Goal: Information Seeking & Learning: Check status

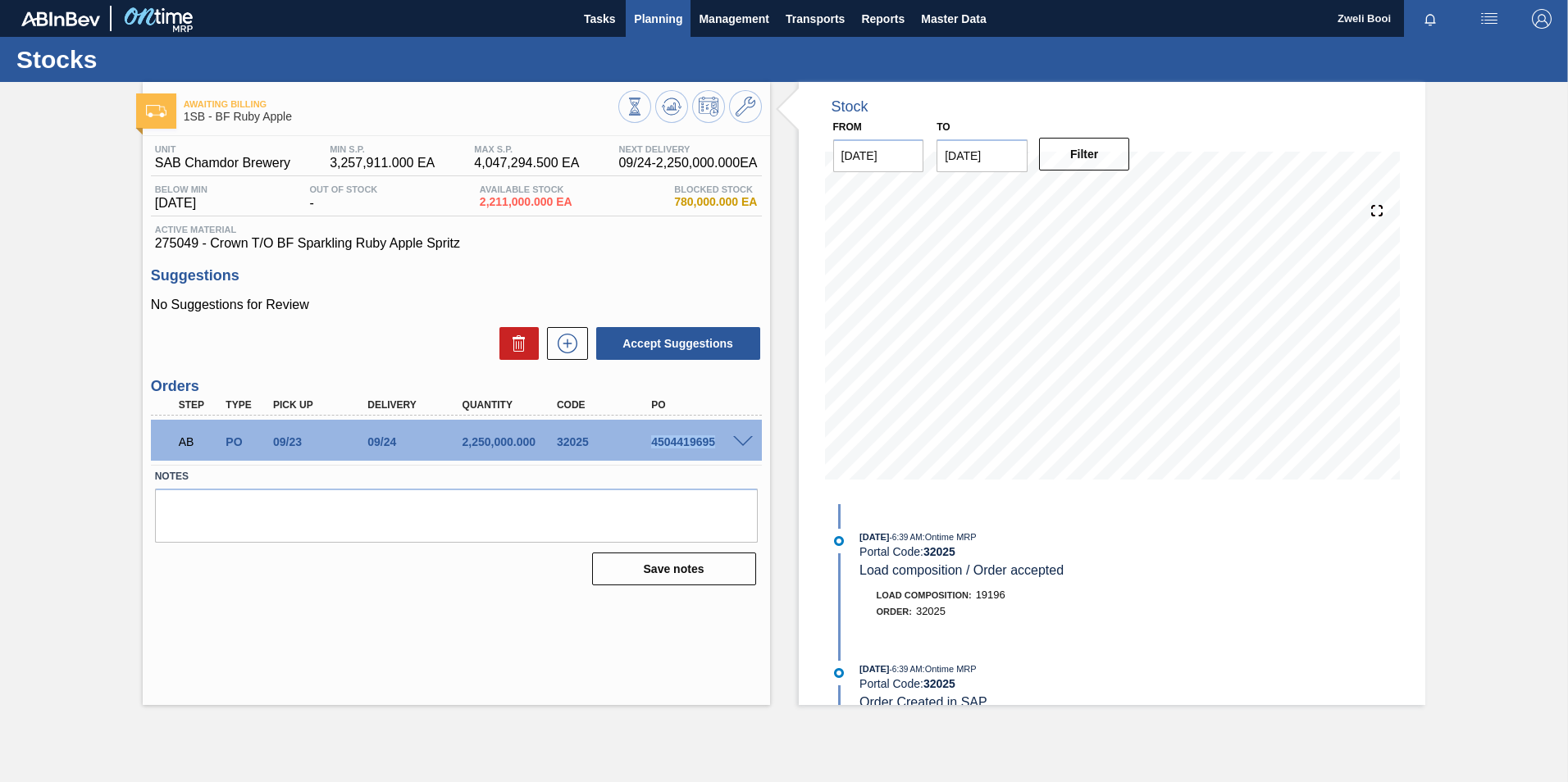
click at [659, 15] on span "Planning" at bounding box center [659, 18] width 49 height 20
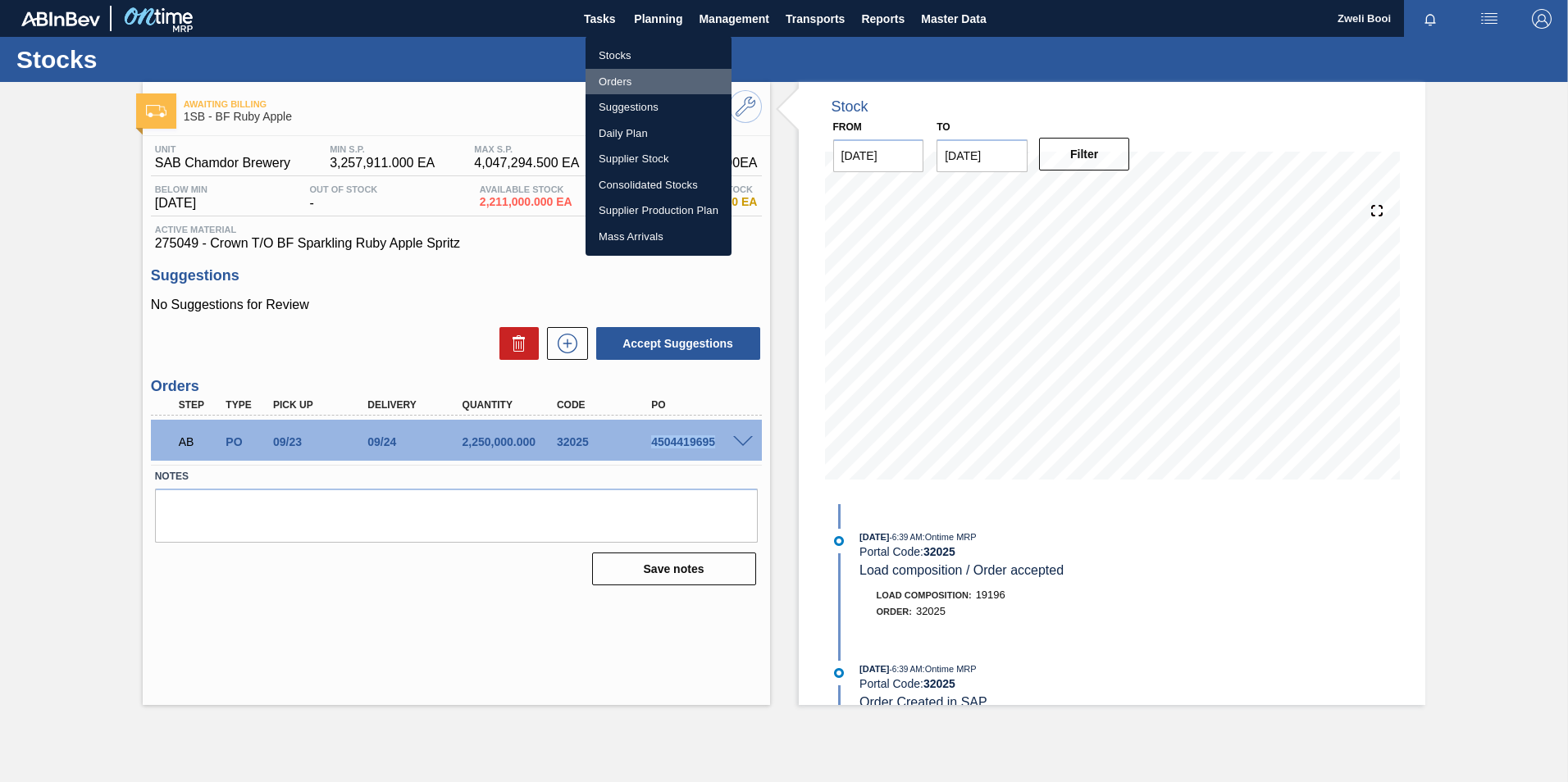
click at [627, 81] on li "Orders" at bounding box center [659, 82] width 146 height 26
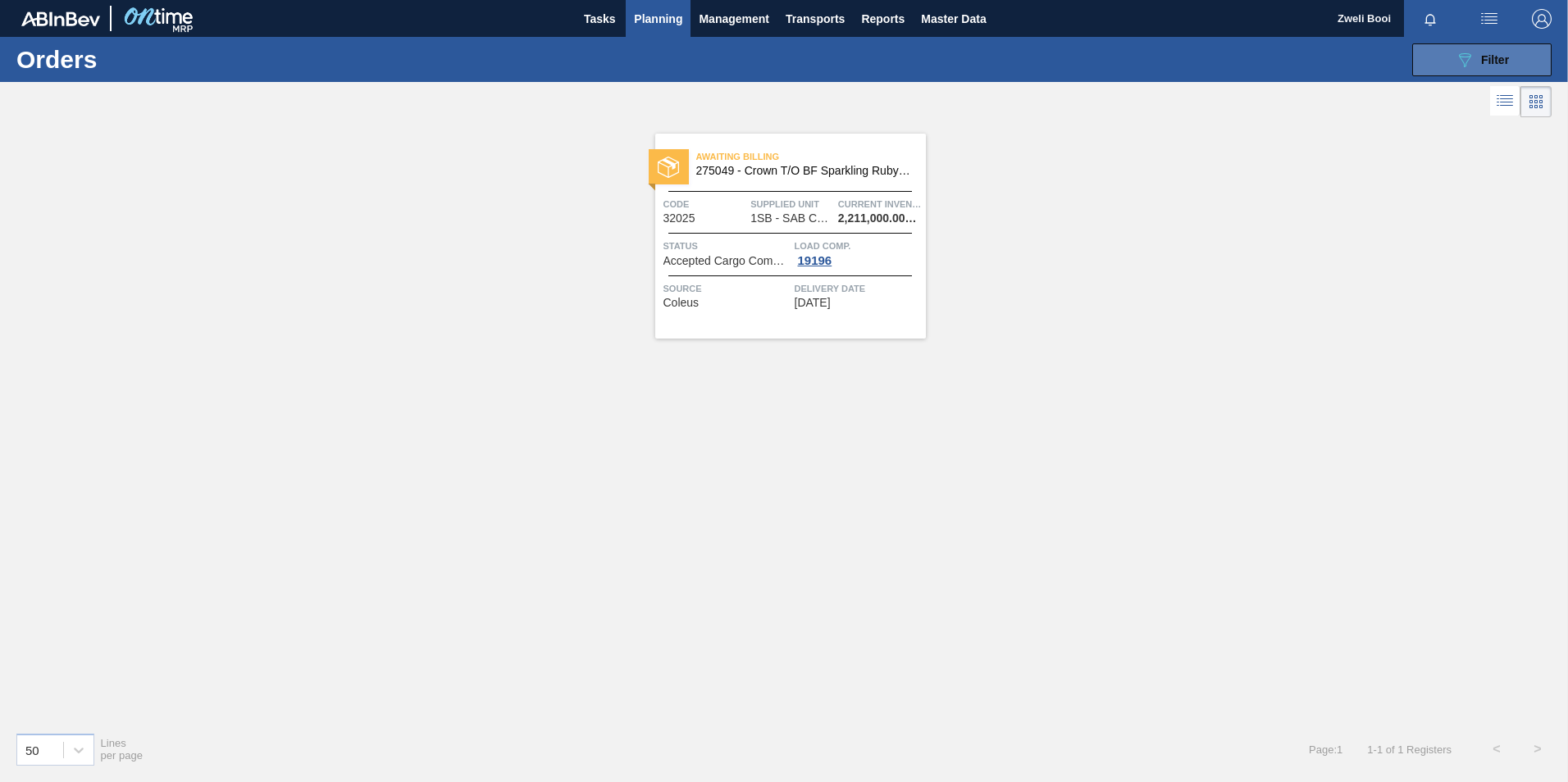
click at [1504, 63] on span "Filter" at bounding box center [1495, 59] width 28 height 13
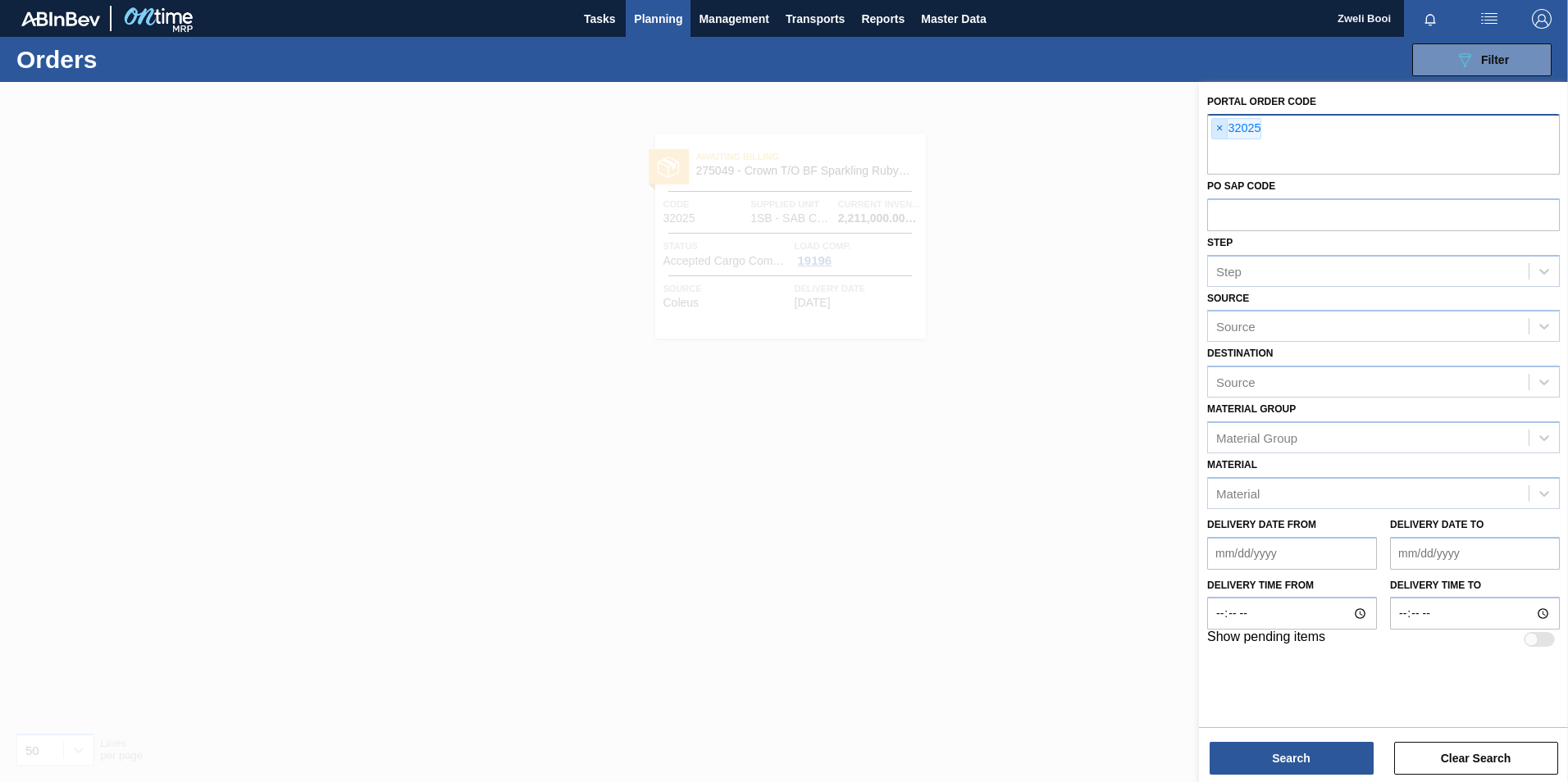
click at [1217, 128] on span "×" at bounding box center [1220, 128] width 16 height 20
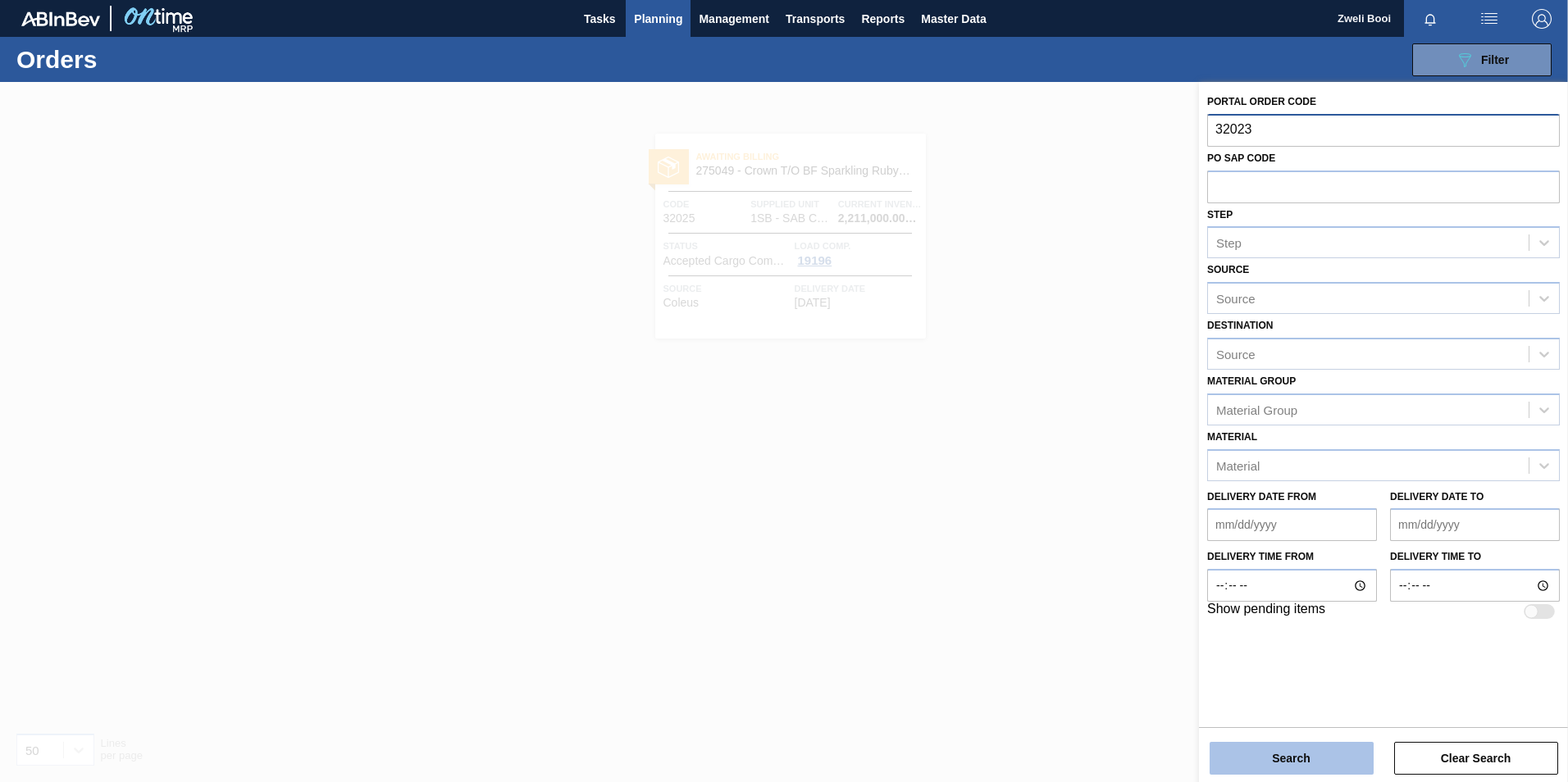
type input "32023"
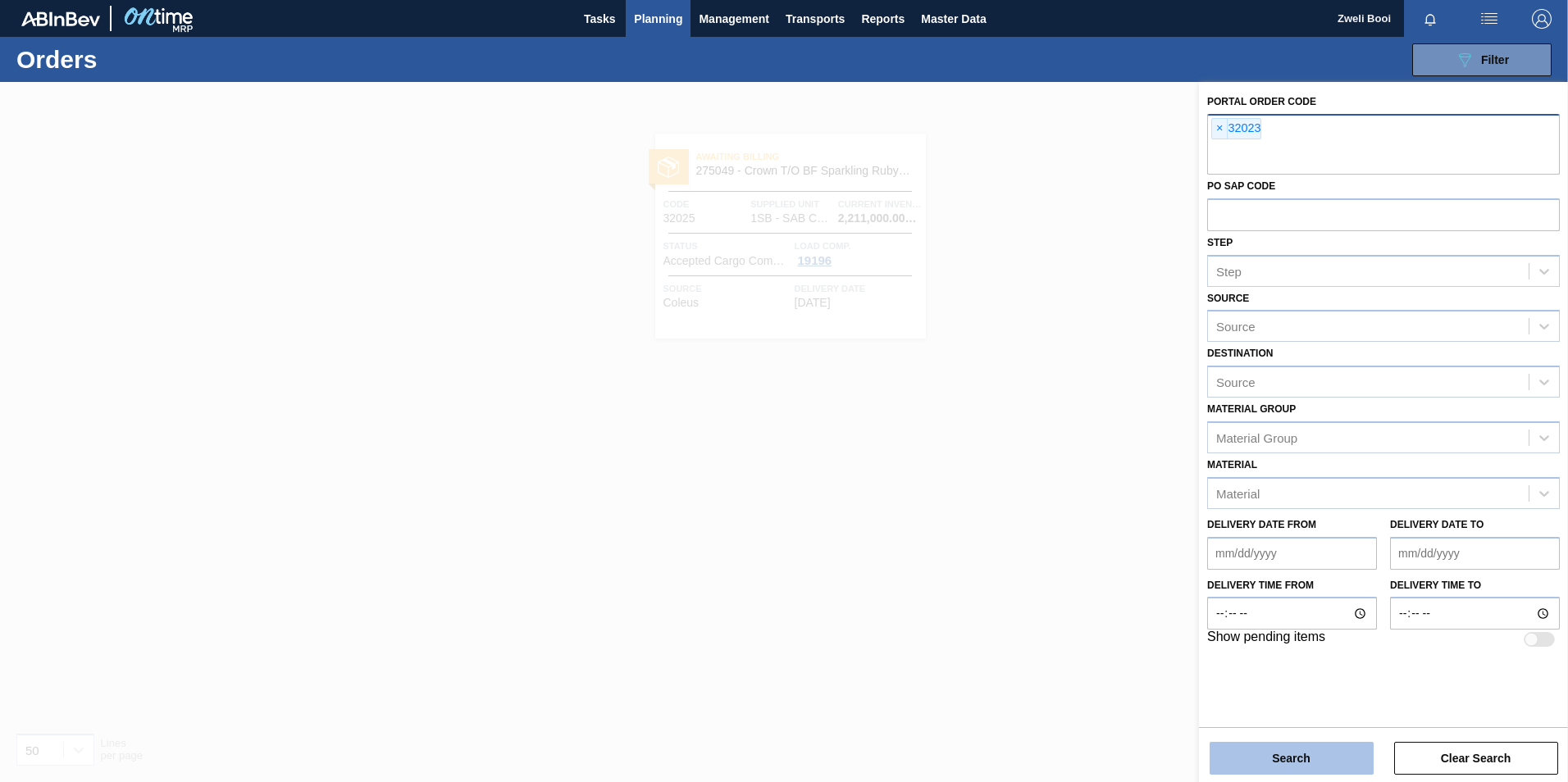
click at [1284, 751] on button "Search" at bounding box center [1291, 758] width 164 height 33
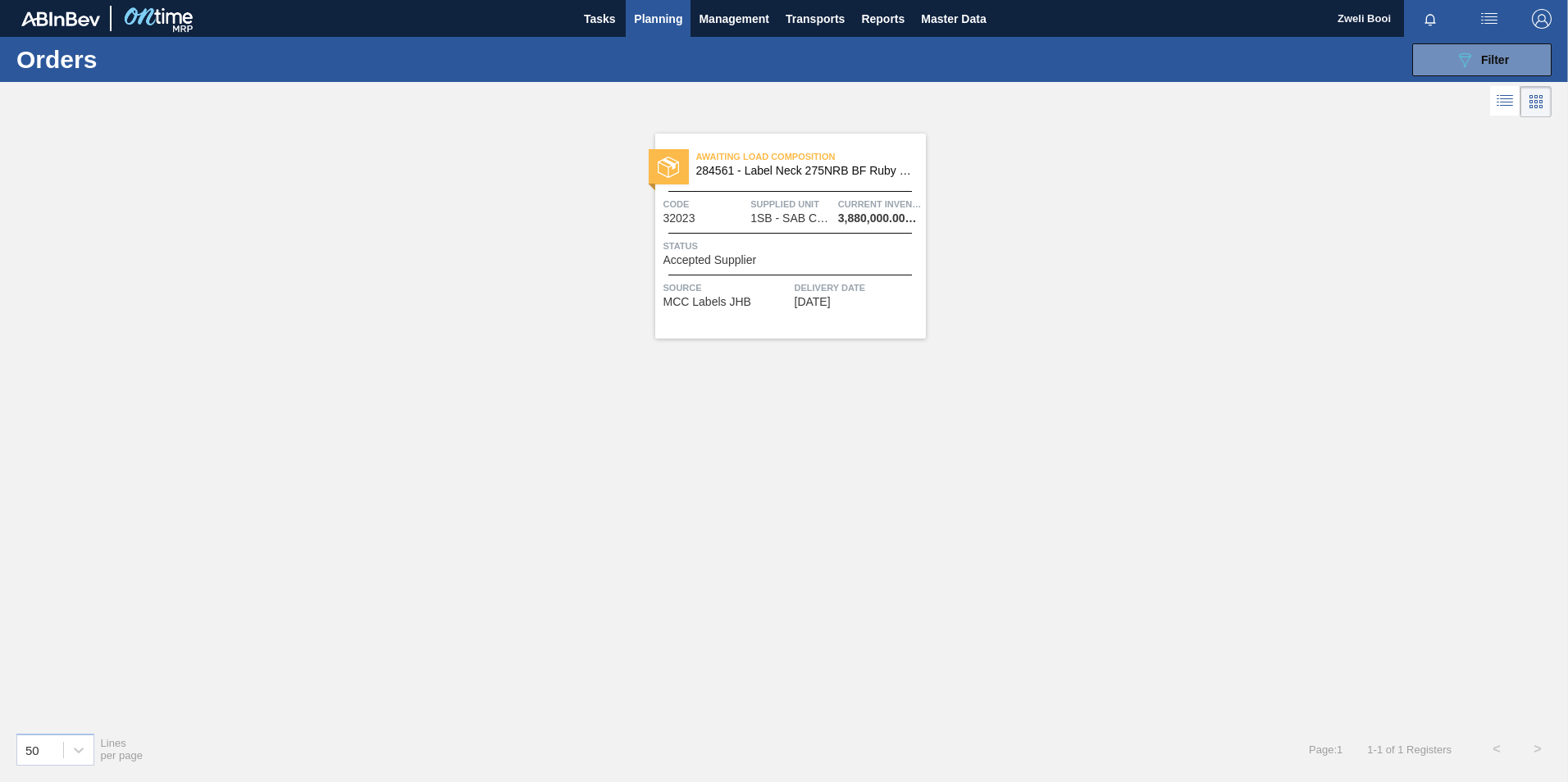
click at [839, 214] on span "3,880,000.000 EA" at bounding box center [880, 219] width 84 height 12
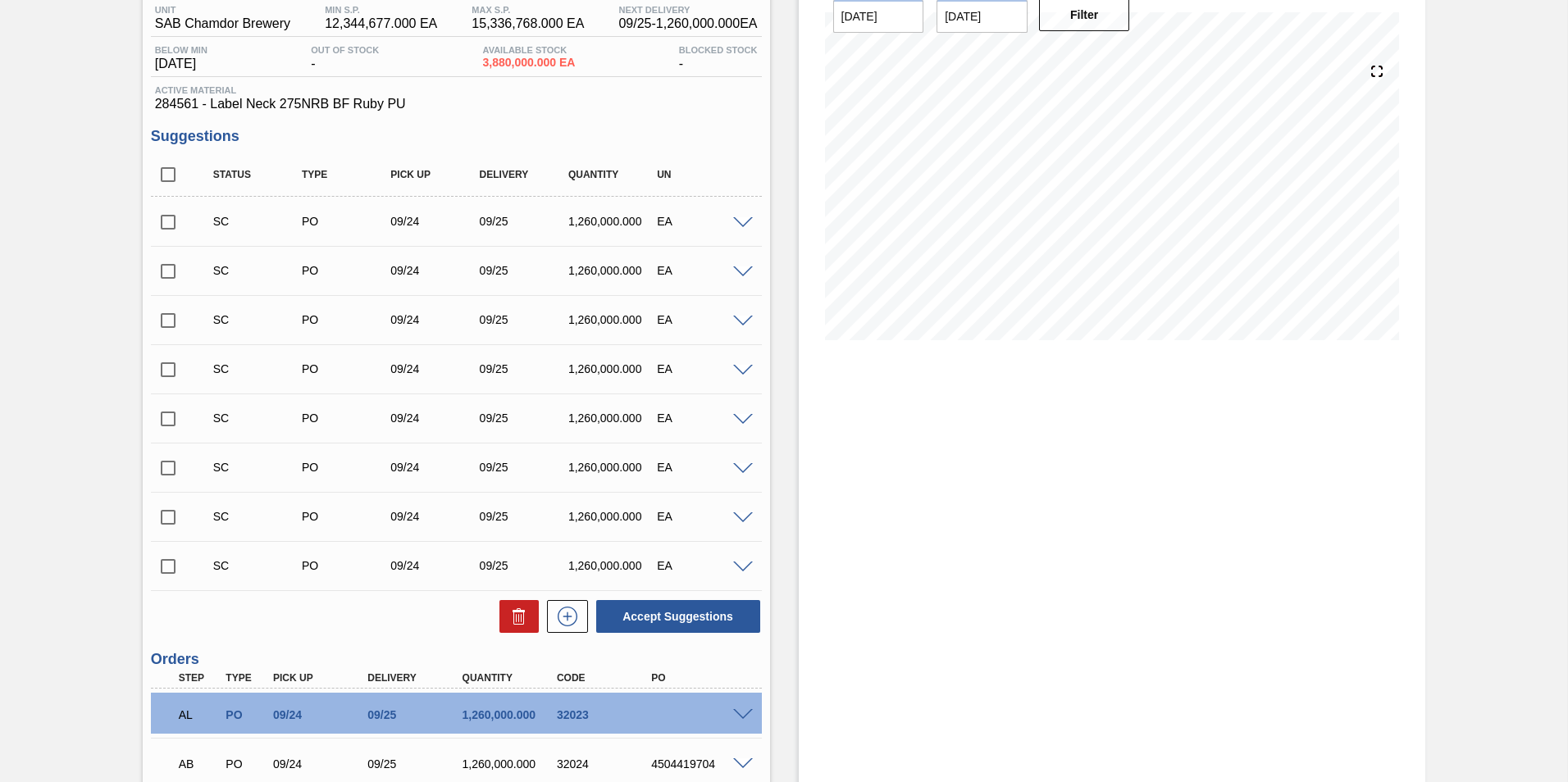
scroll to position [279, 0]
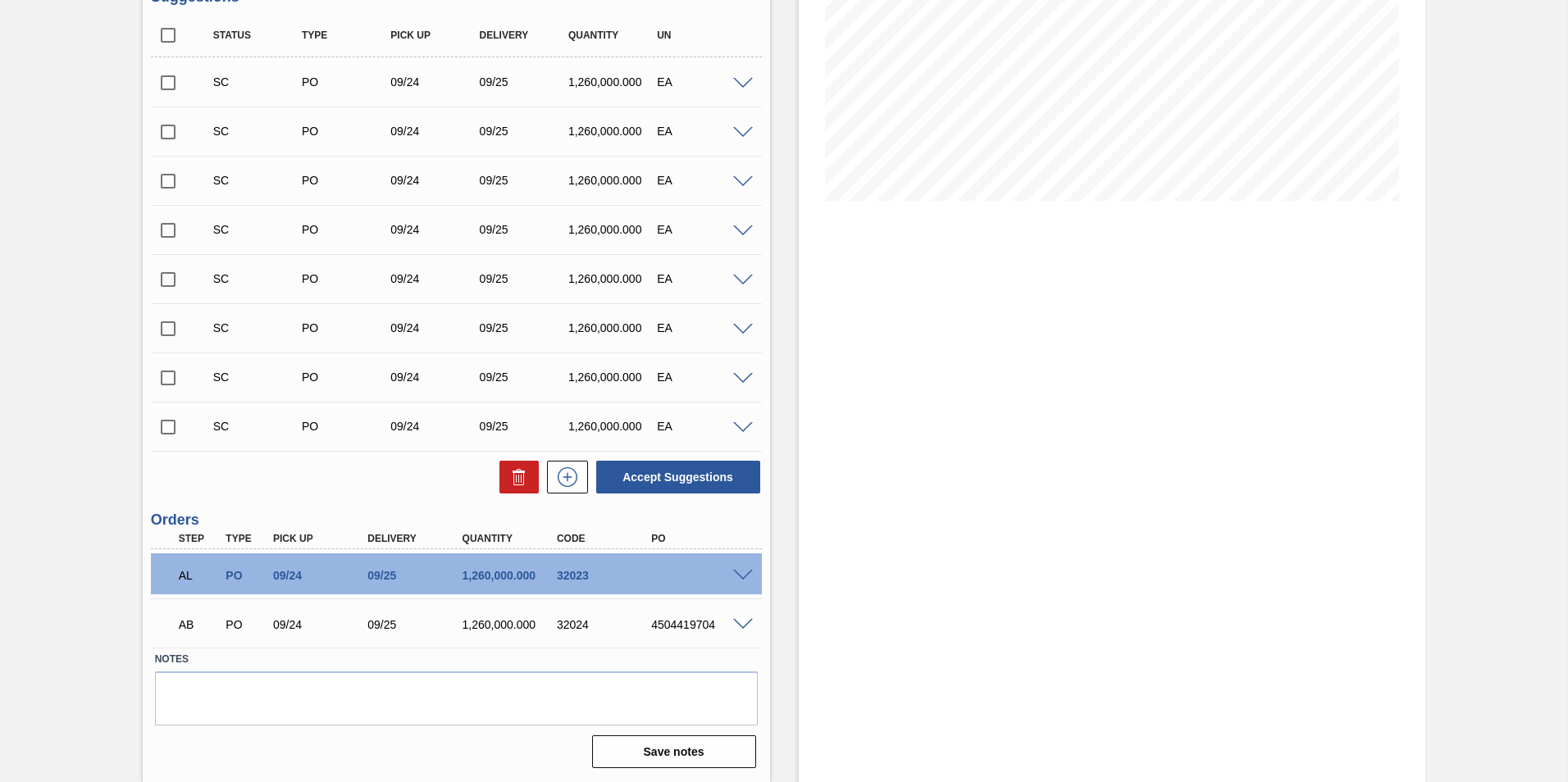
click at [747, 577] on span at bounding box center [742, 576] width 20 height 12
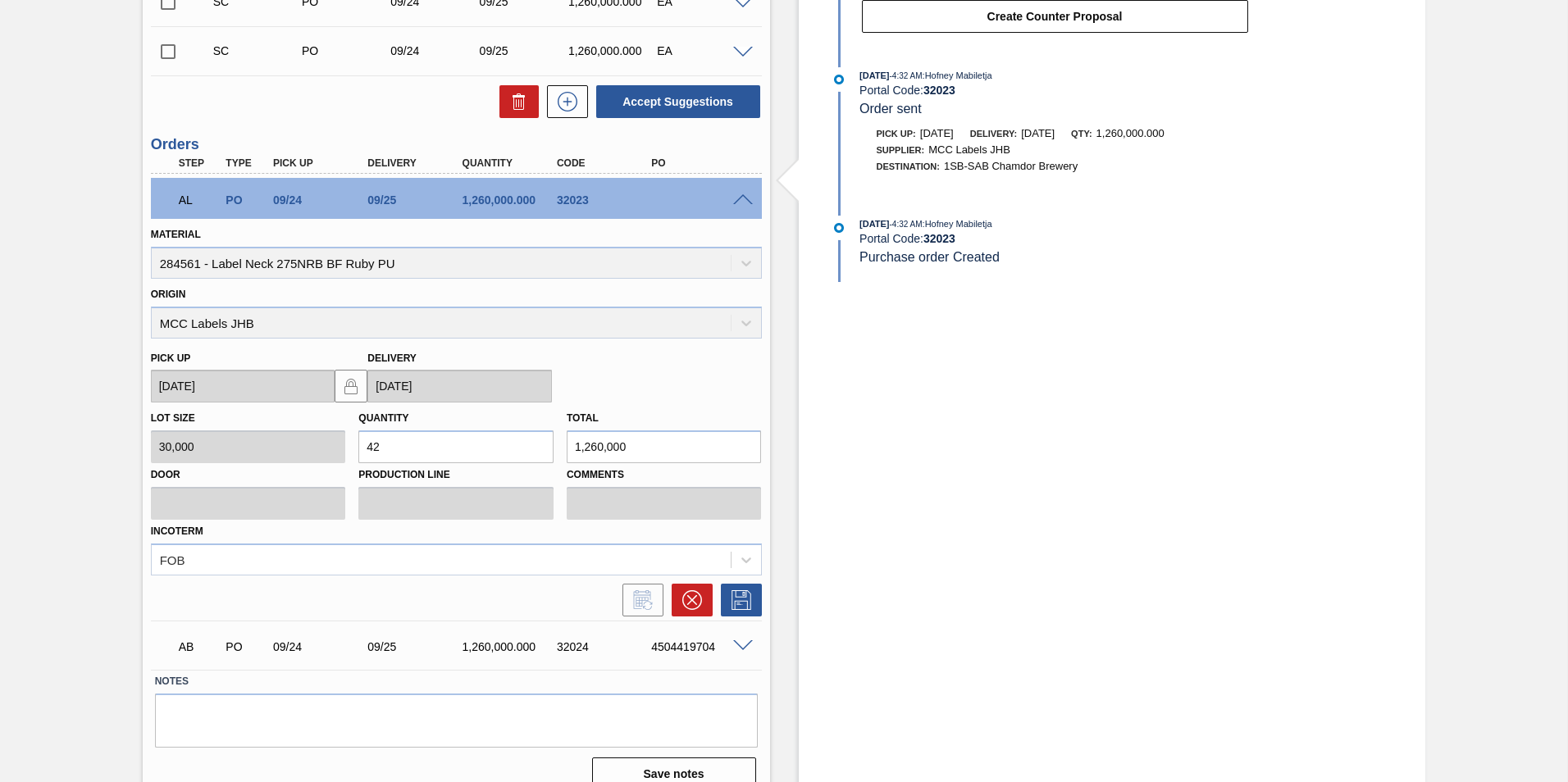
scroll to position [677, 0]
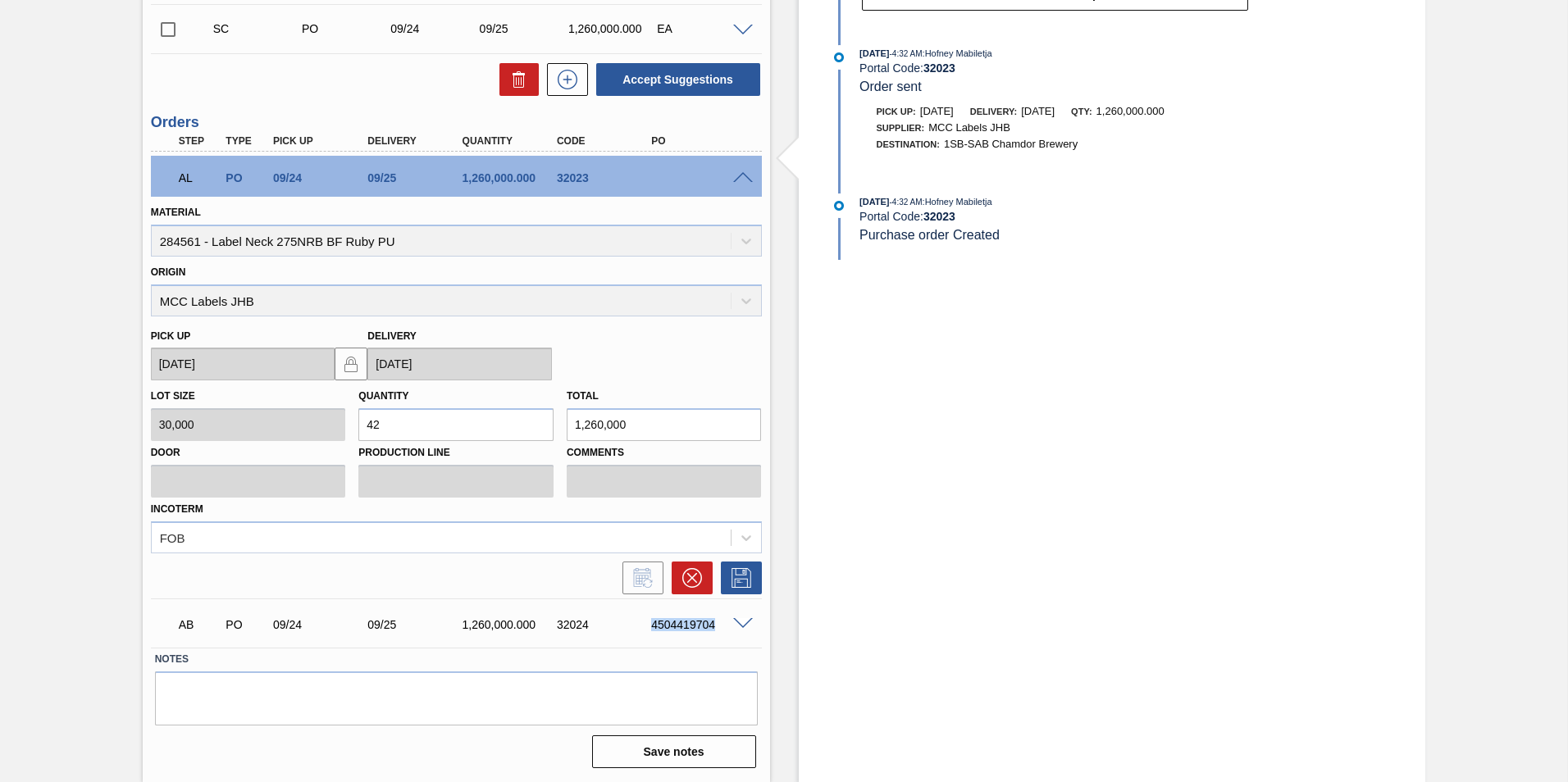
drag, startPoint x: 640, startPoint y: 624, endPoint x: 733, endPoint y: 645, distance: 95.3
click at [733, 645] on div "AB PO 09/24 09/25 1,260,000.000 32024 4504419704 Material 284561 - Label Neck 2…" at bounding box center [456, 623] width 611 height 49
copy div "4504419704"
click at [738, 176] on span at bounding box center [742, 179] width 20 height 12
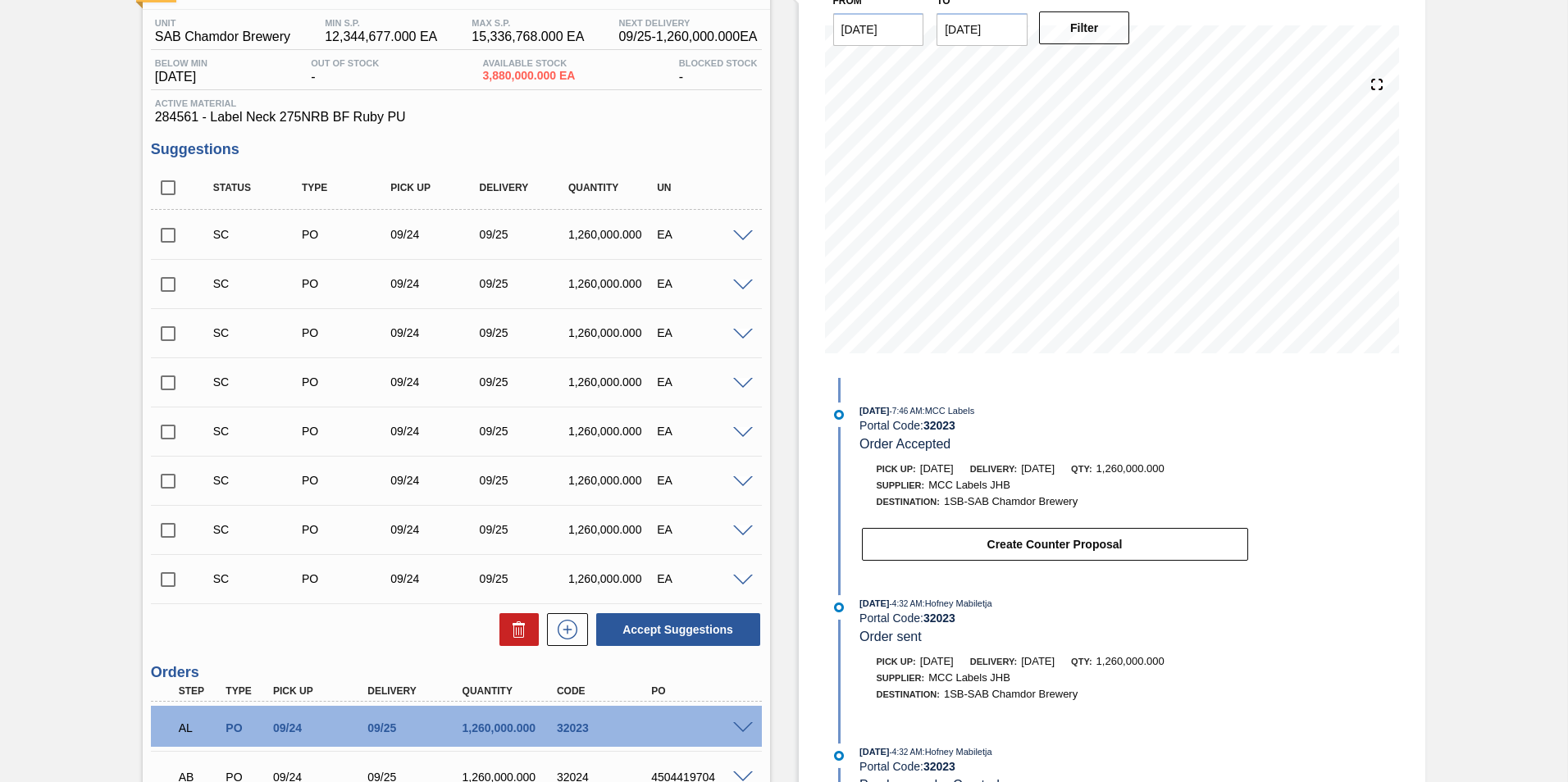
scroll to position [0, 0]
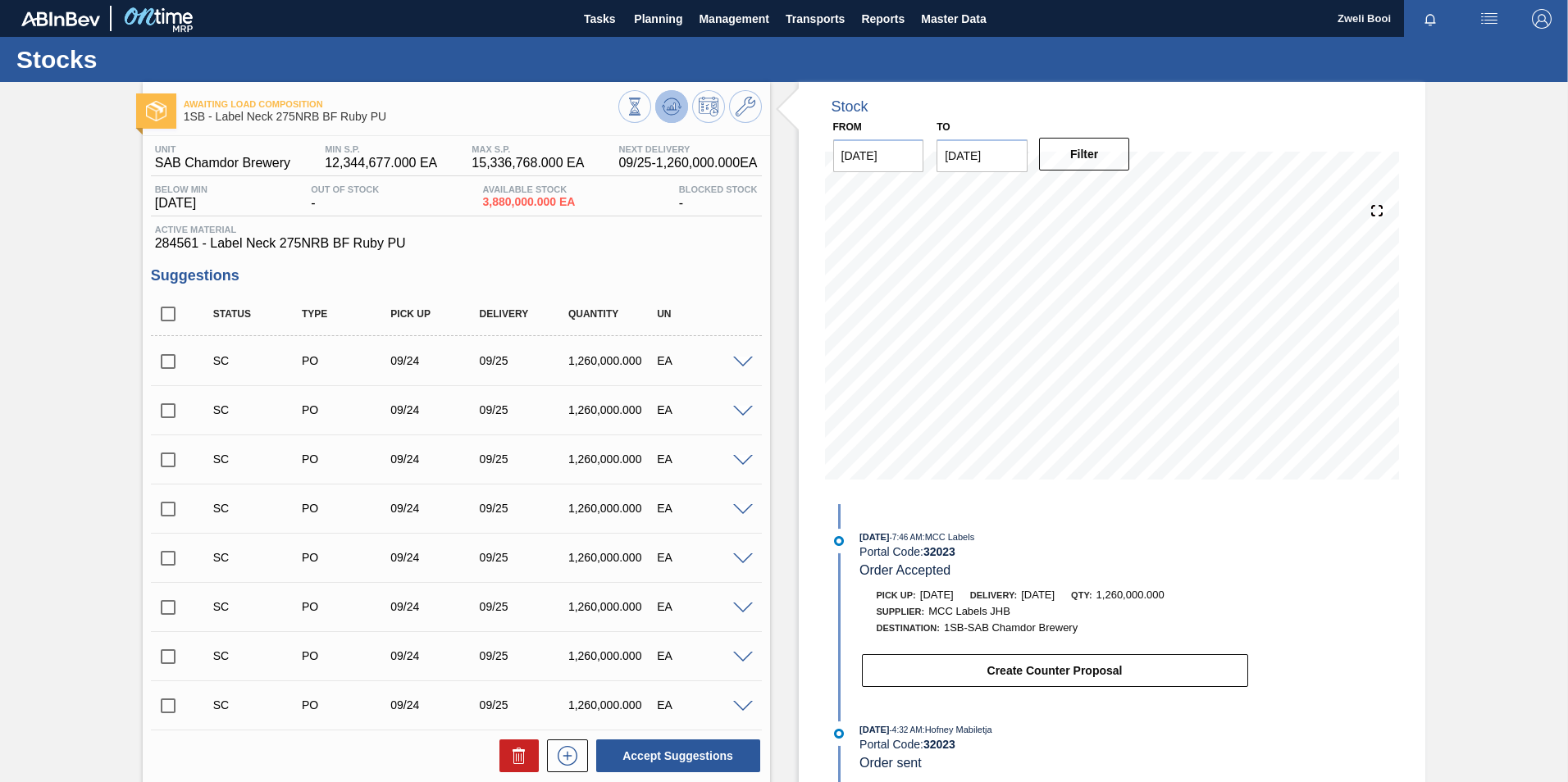
click at [676, 111] on icon at bounding box center [672, 106] width 20 height 20
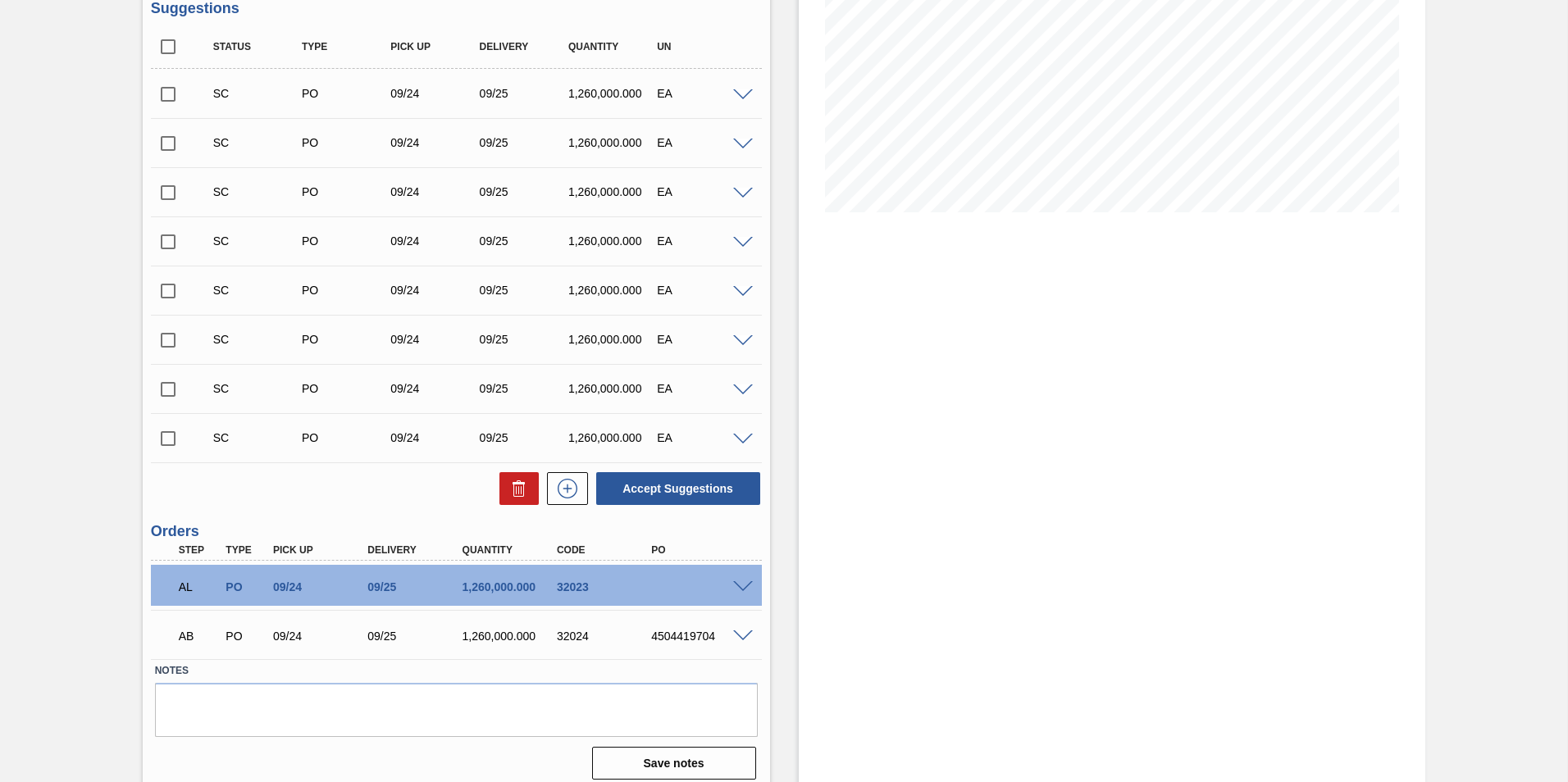
scroll to position [279, 0]
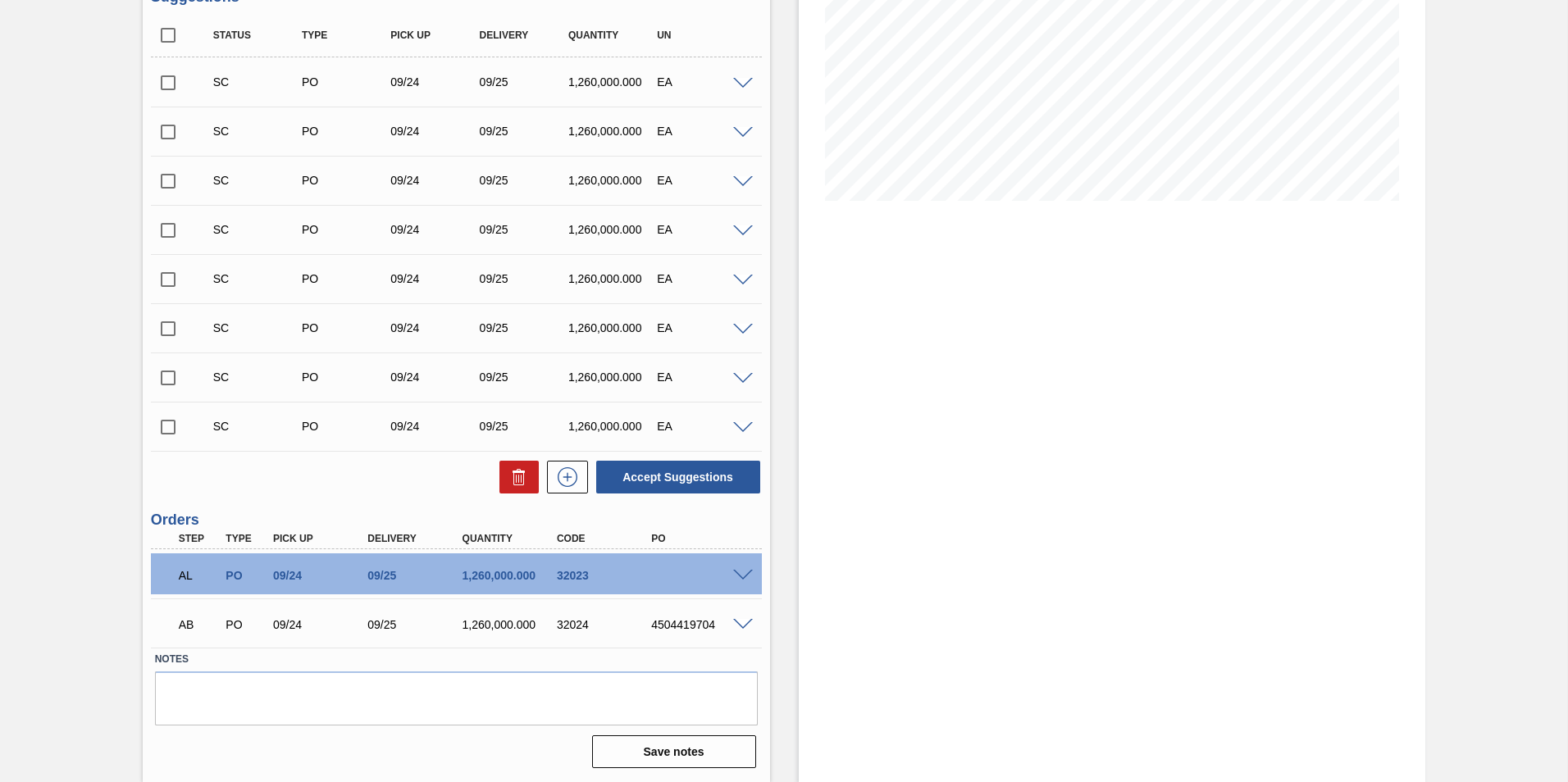
click at [740, 576] on span at bounding box center [742, 576] width 20 height 12
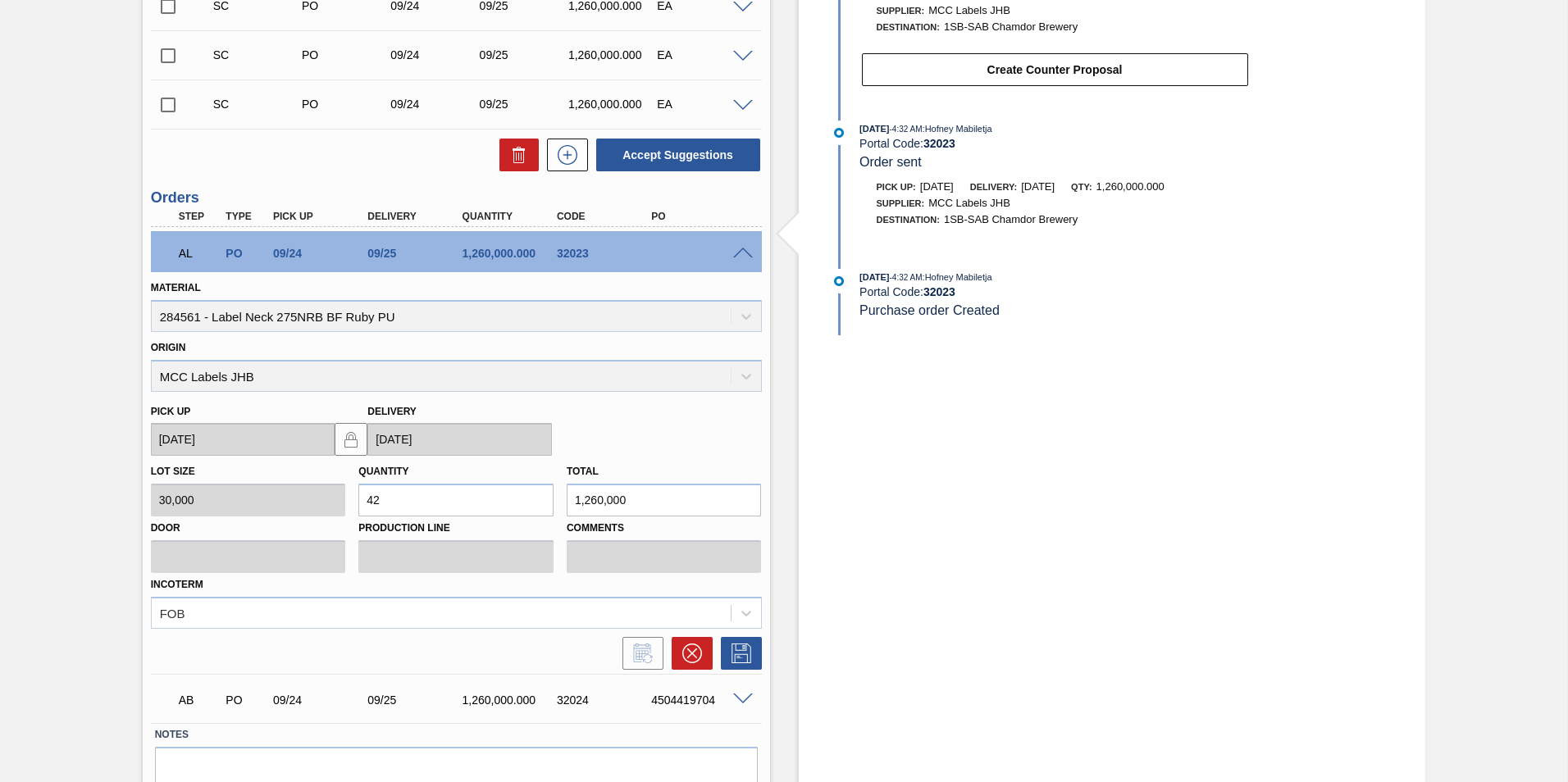
scroll to position [607, 0]
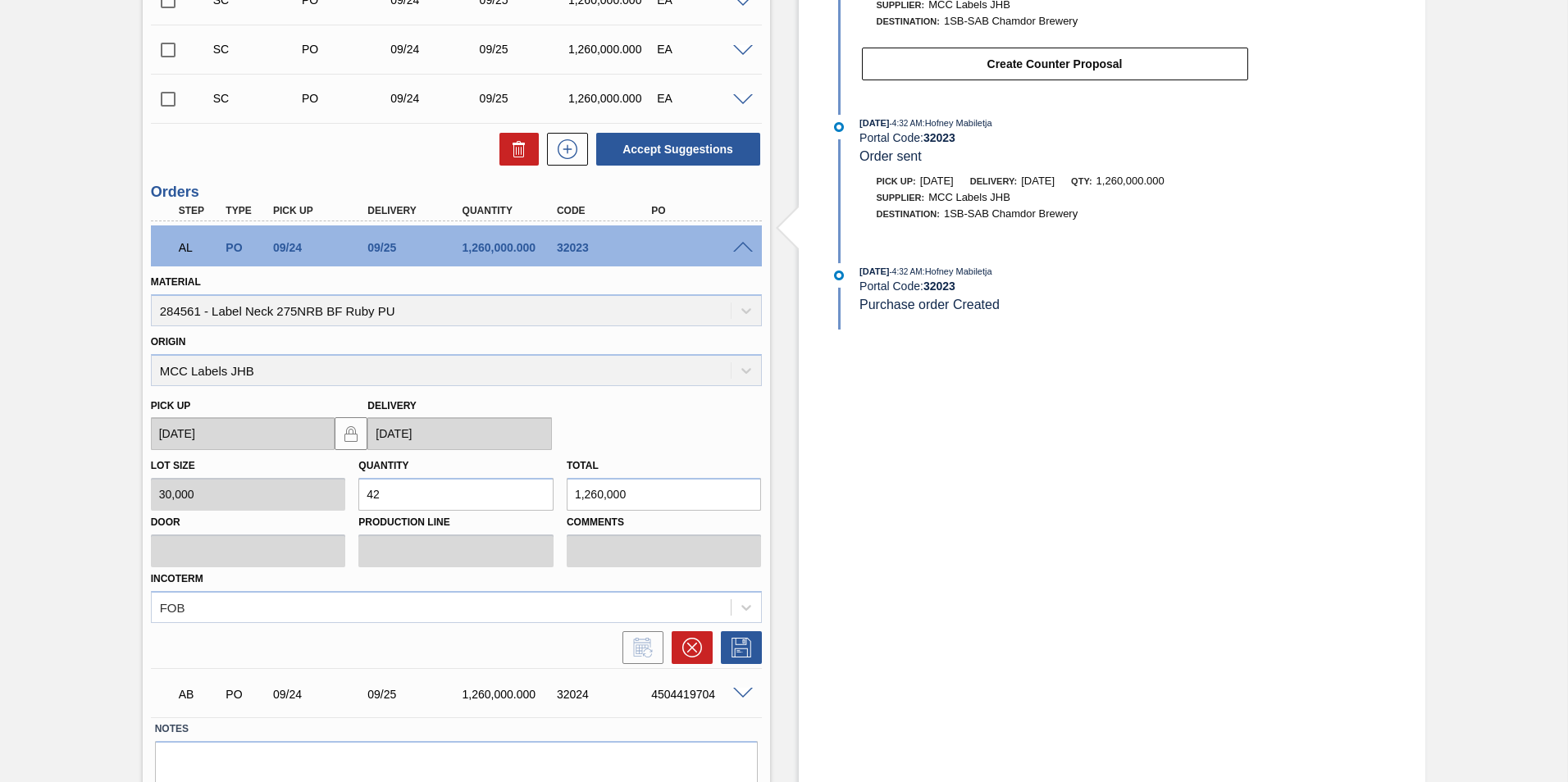
click at [745, 248] on span at bounding box center [742, 248] width 20 height 12
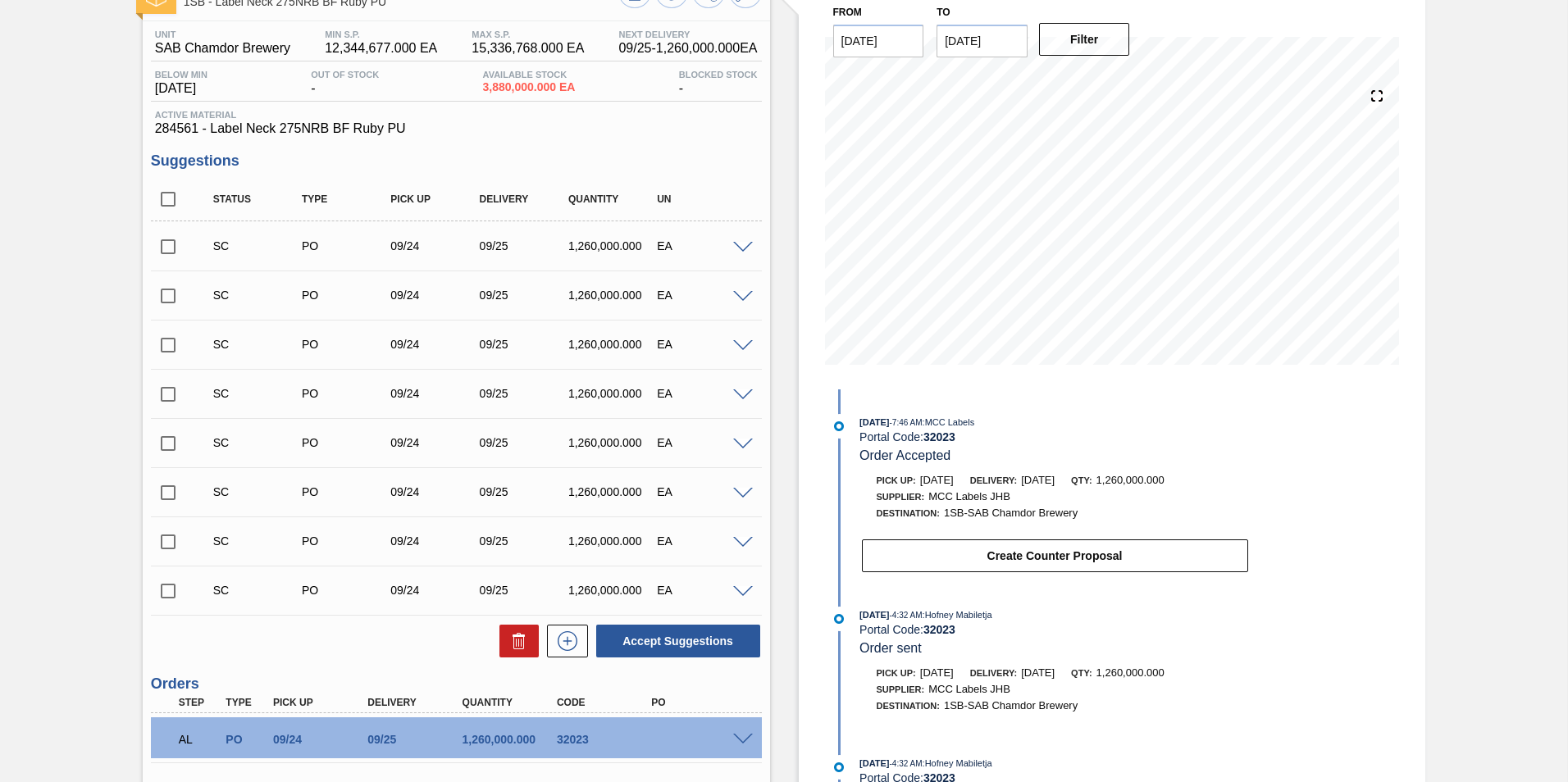
scroll to position [0, 0]
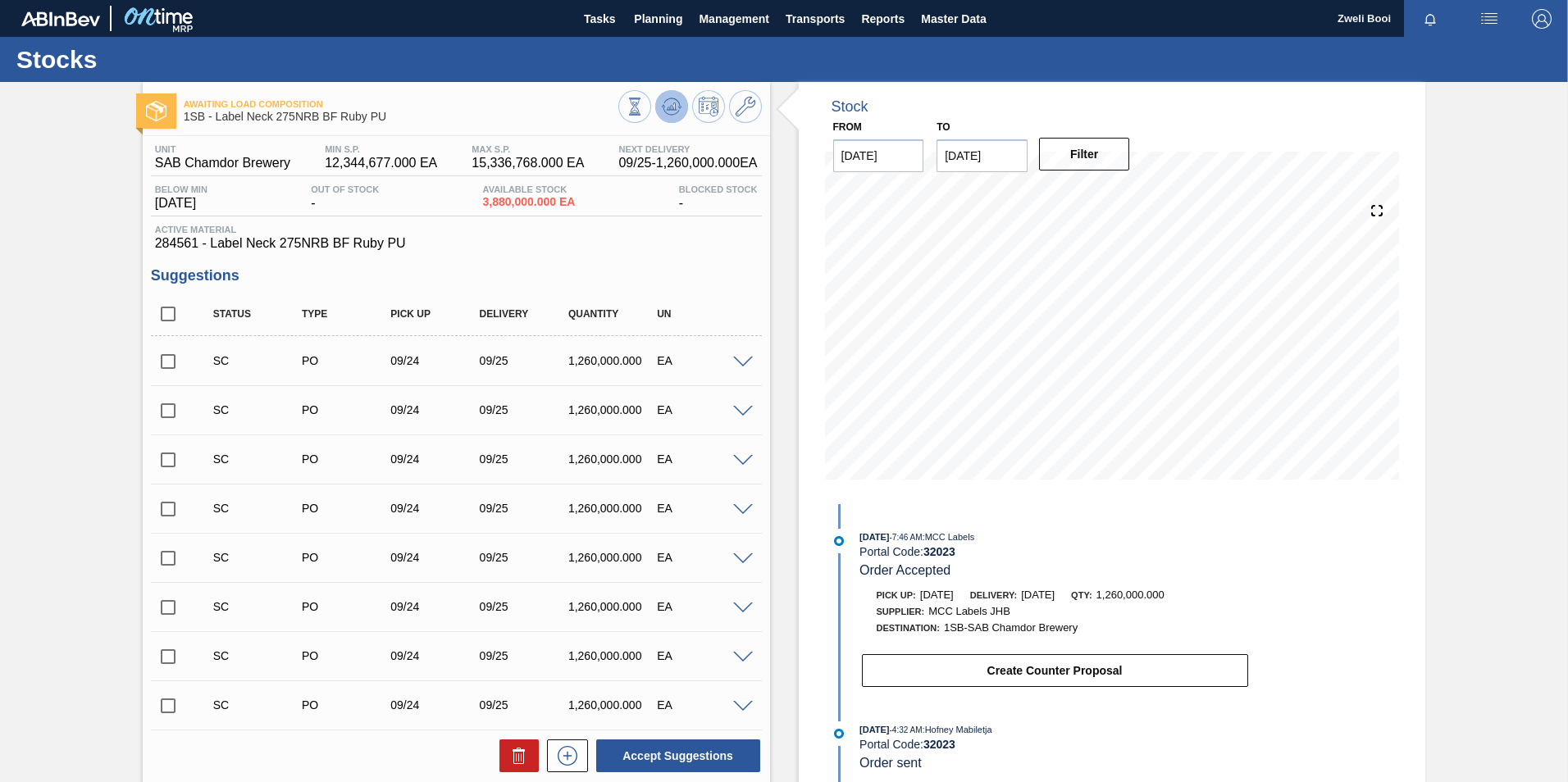
click at [670, 104] on icon at bounding box center [672, 106] width 20 height 20
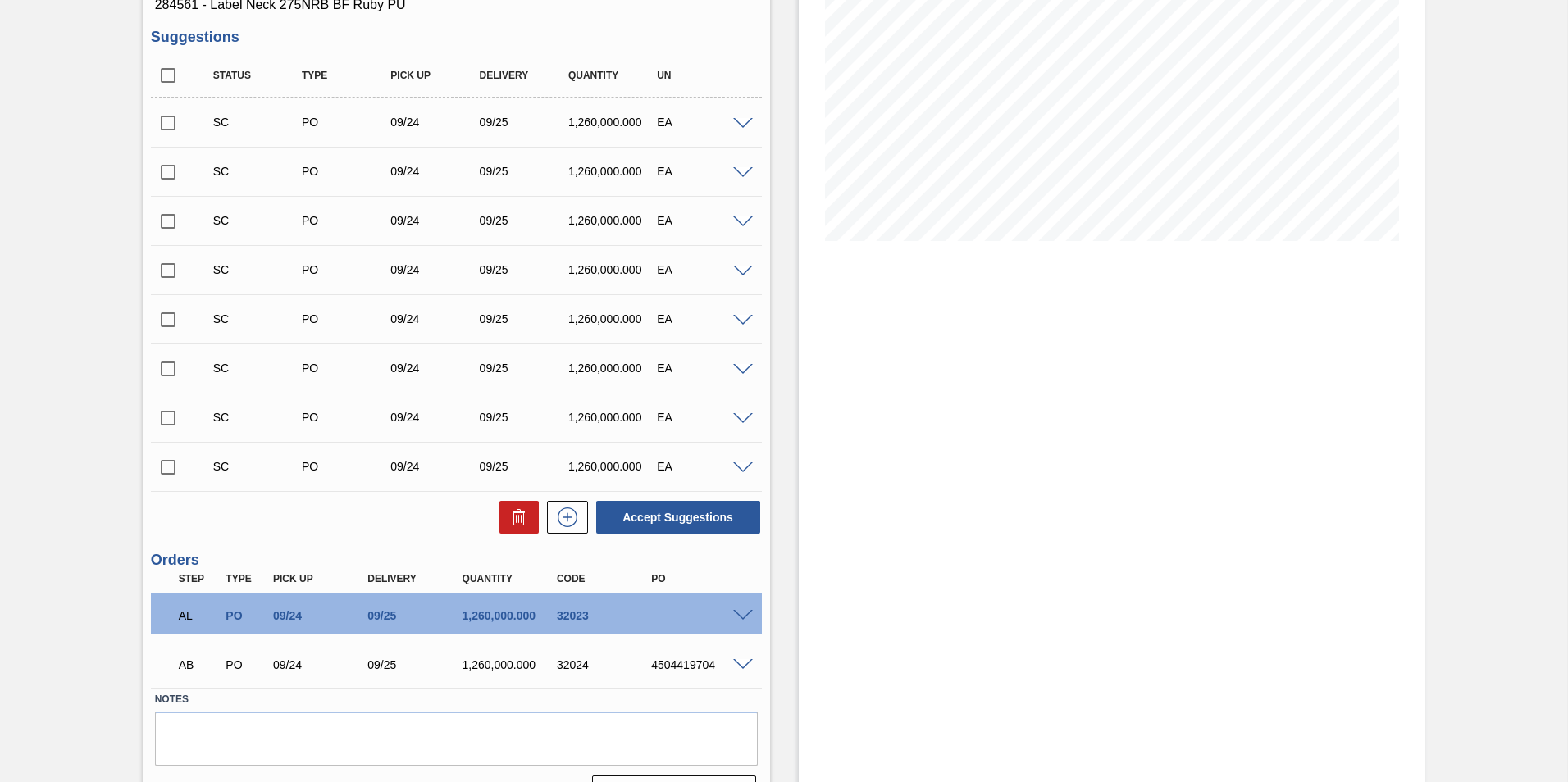
scroll to position [279, 0]
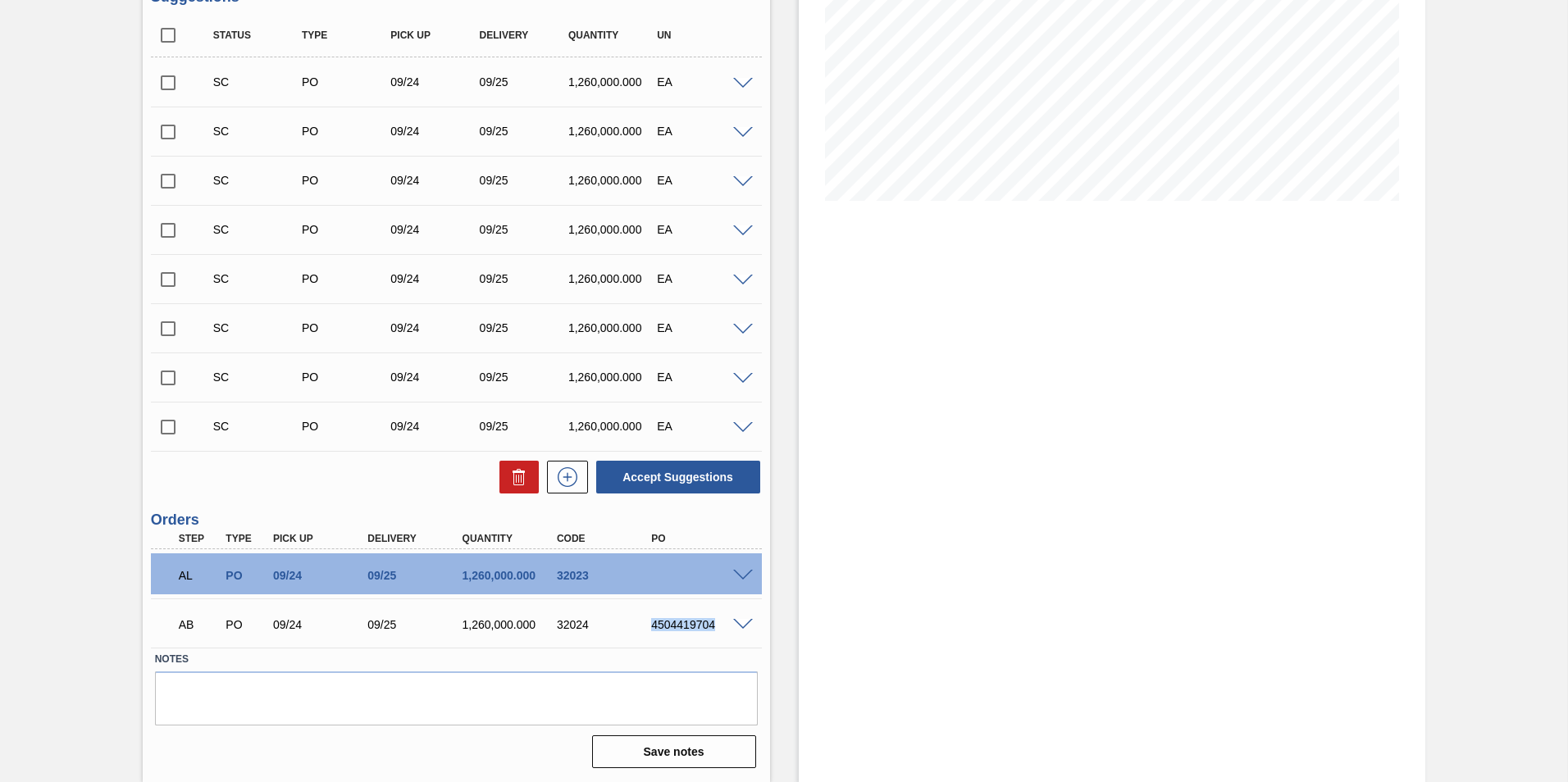
drag, startPoint x: 645, startPoint y: 630, endPoint x: 726, endPoint y: 636, distance: 81.2
click at [726, 636] on div "AB PO 09/24 09/25 1,260,000.000 32024 4504419704" at bounding box center [451, 624] width 567 height 33
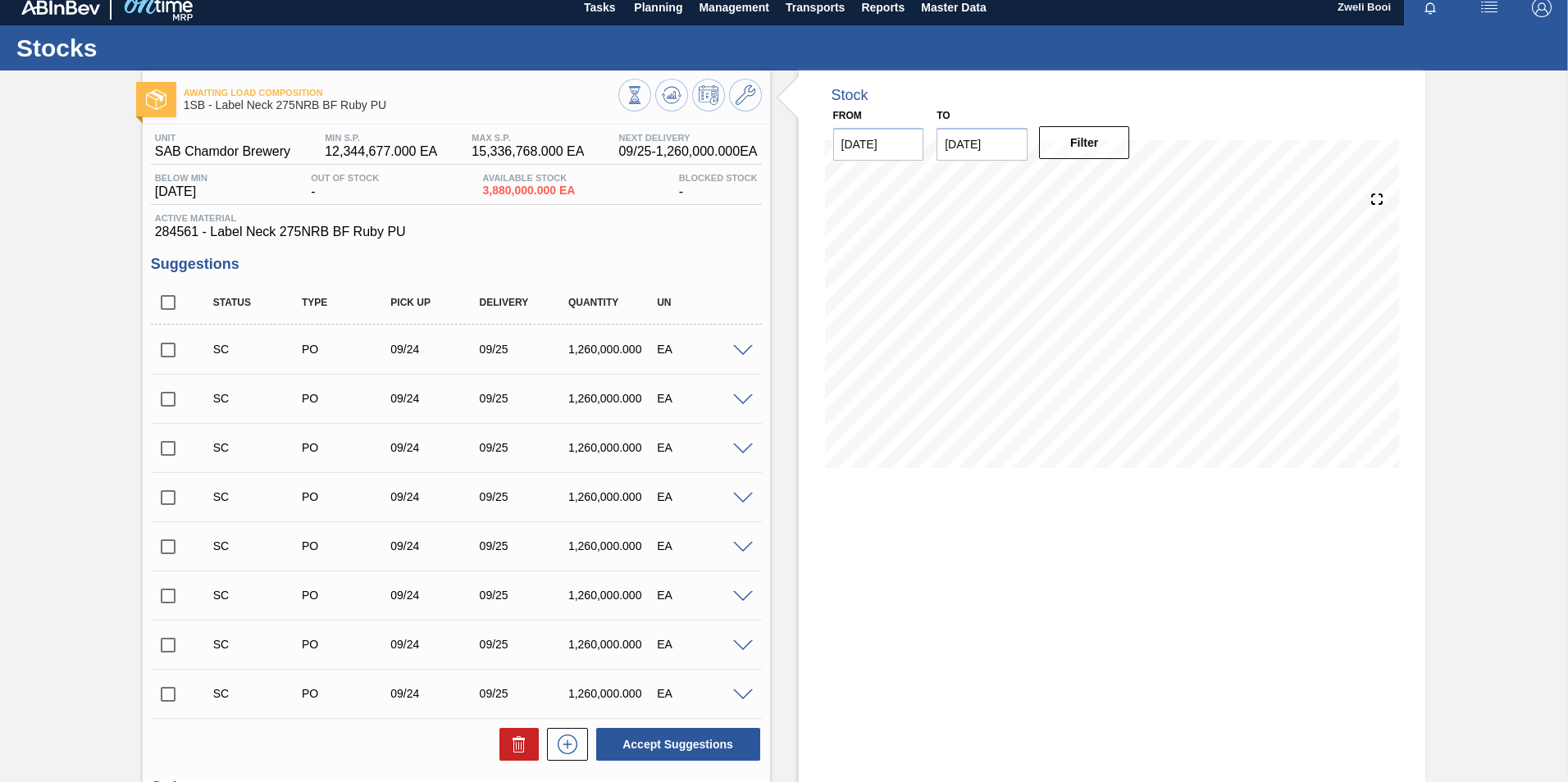
scroll to position [0, 0]
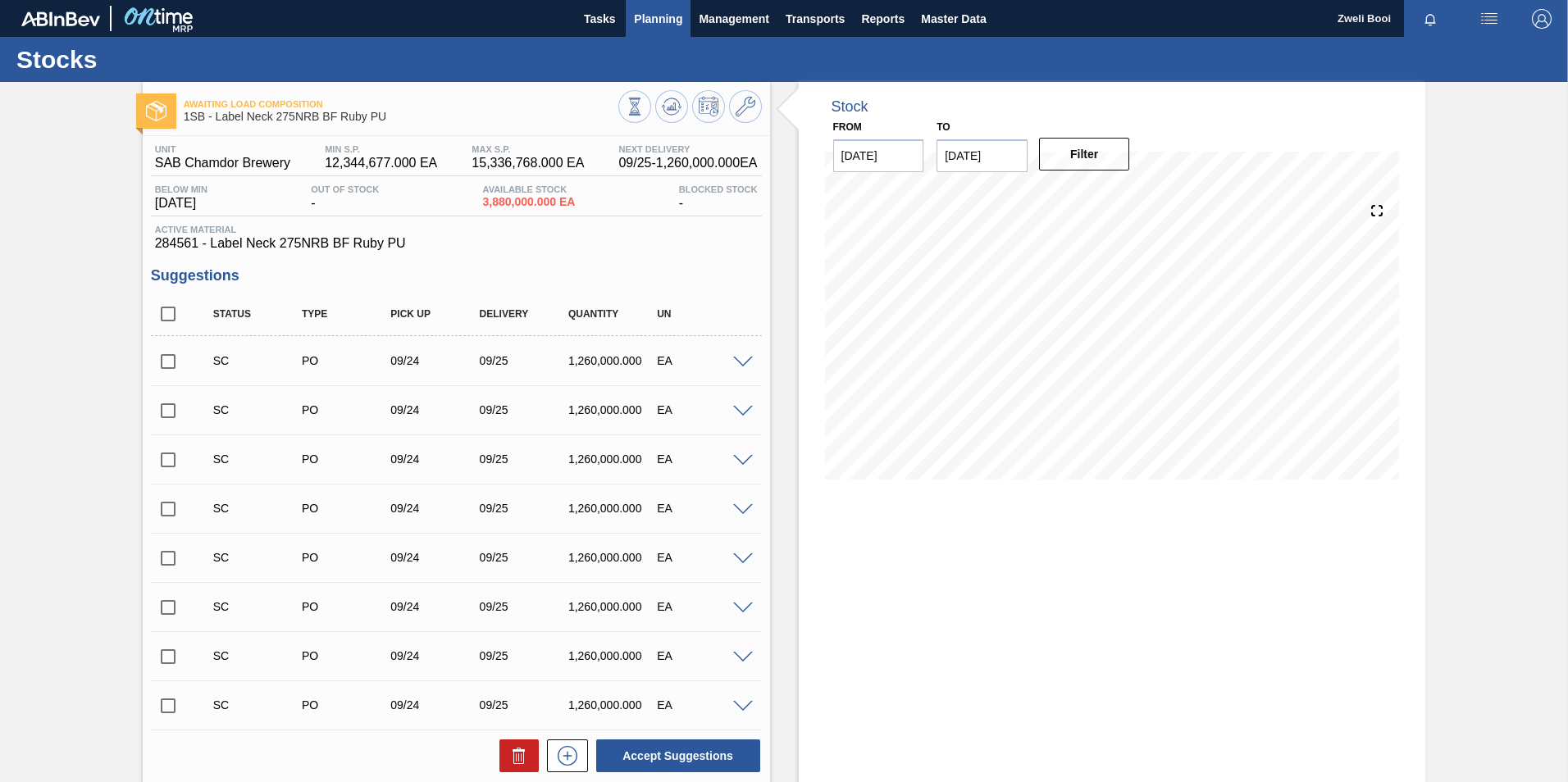
click at [661, 28] on span "Planning" at bounding box center [659, 18] width 49 height 20
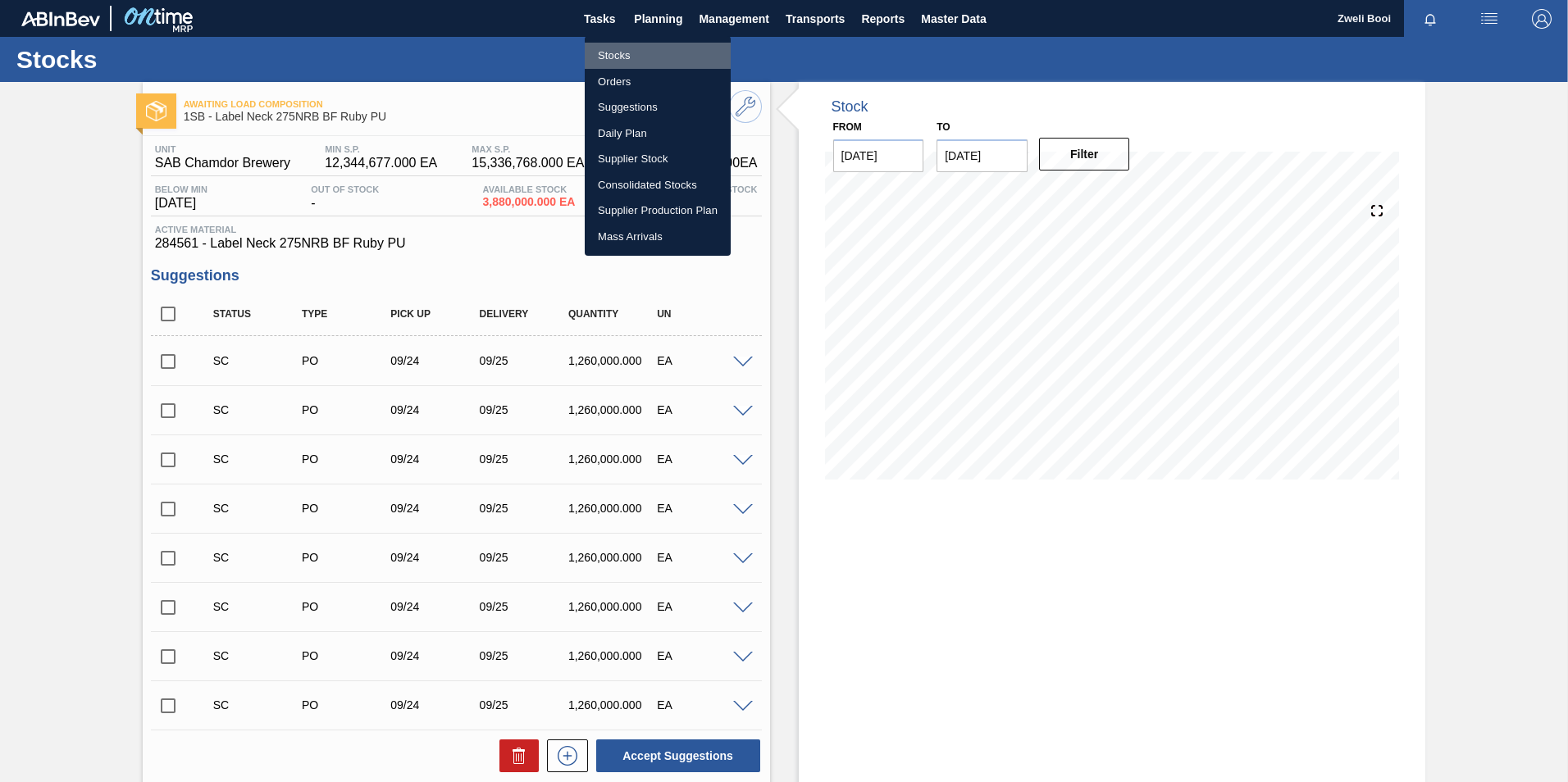
click at [630, 54] on li "Stocks" at bounding box center [658, 56] width 146 height 26
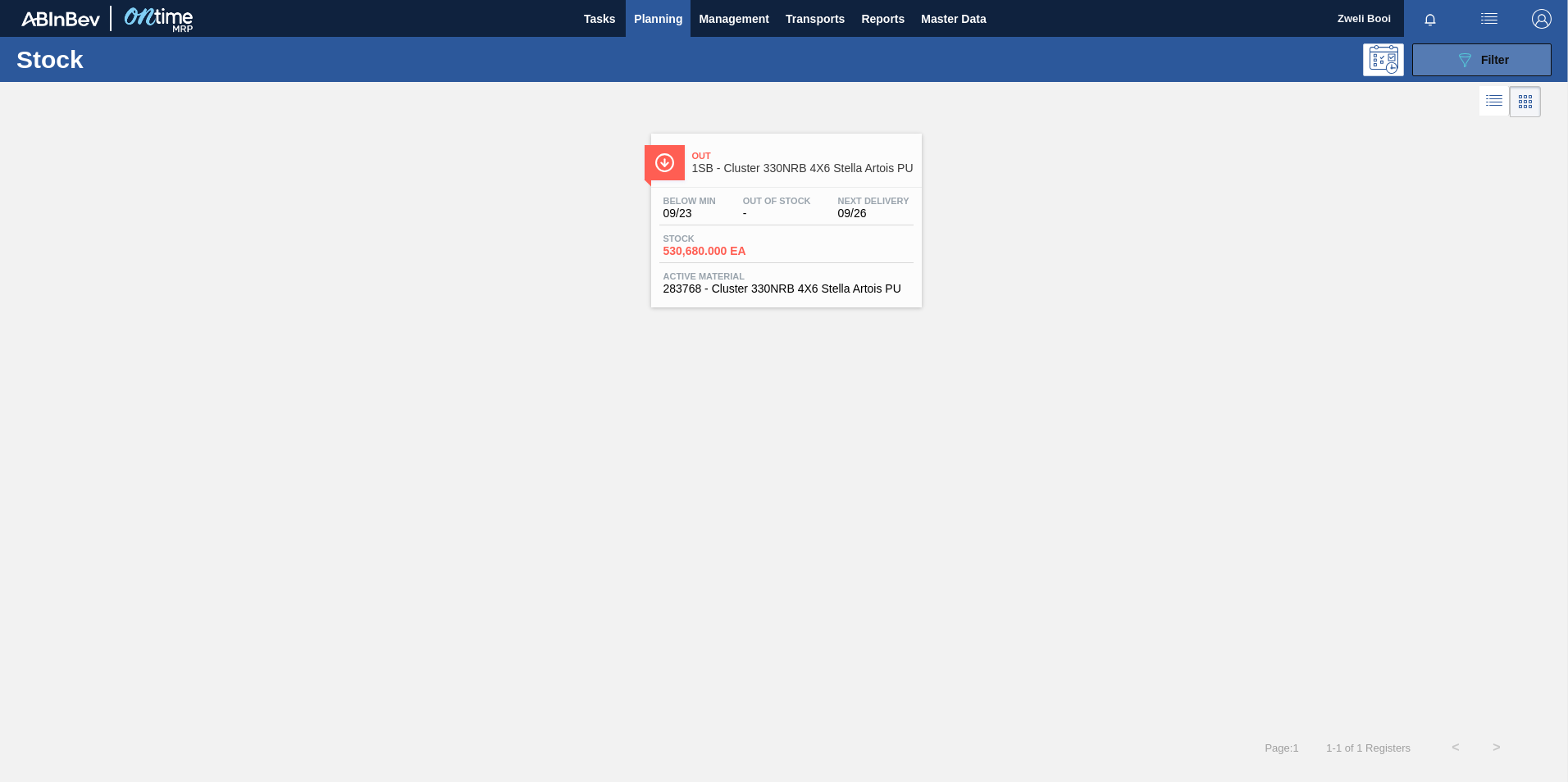
click at [1470, 53] on icon "089F7B8B-B2A5-4AFE-B5C0-19BA573D28AC" at bounding box center [1464, 59] width 20 height 20
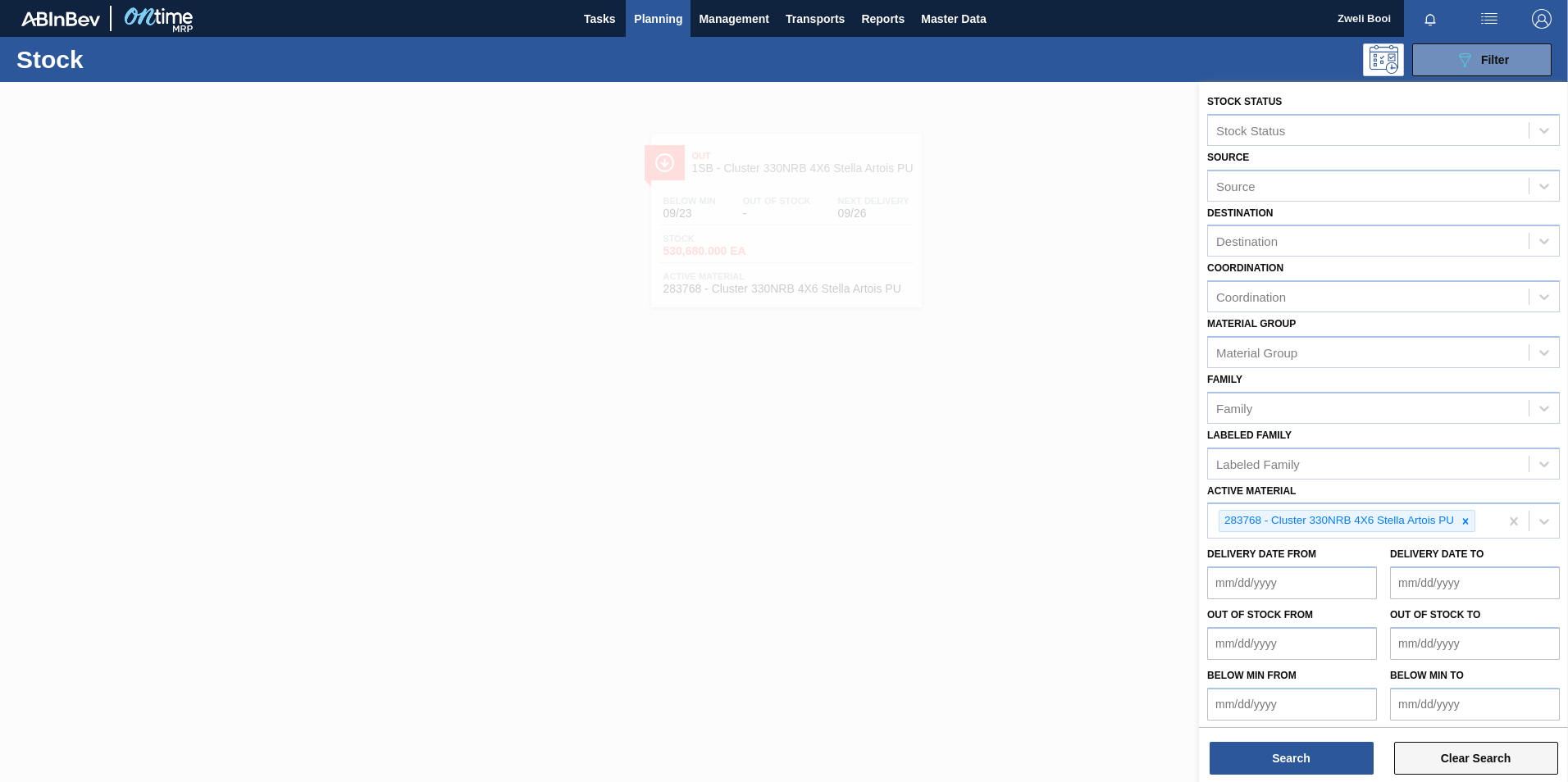
click at [1497, 764] on button "Clear Search" at bounding box center [1476, 758] width 164 height 33
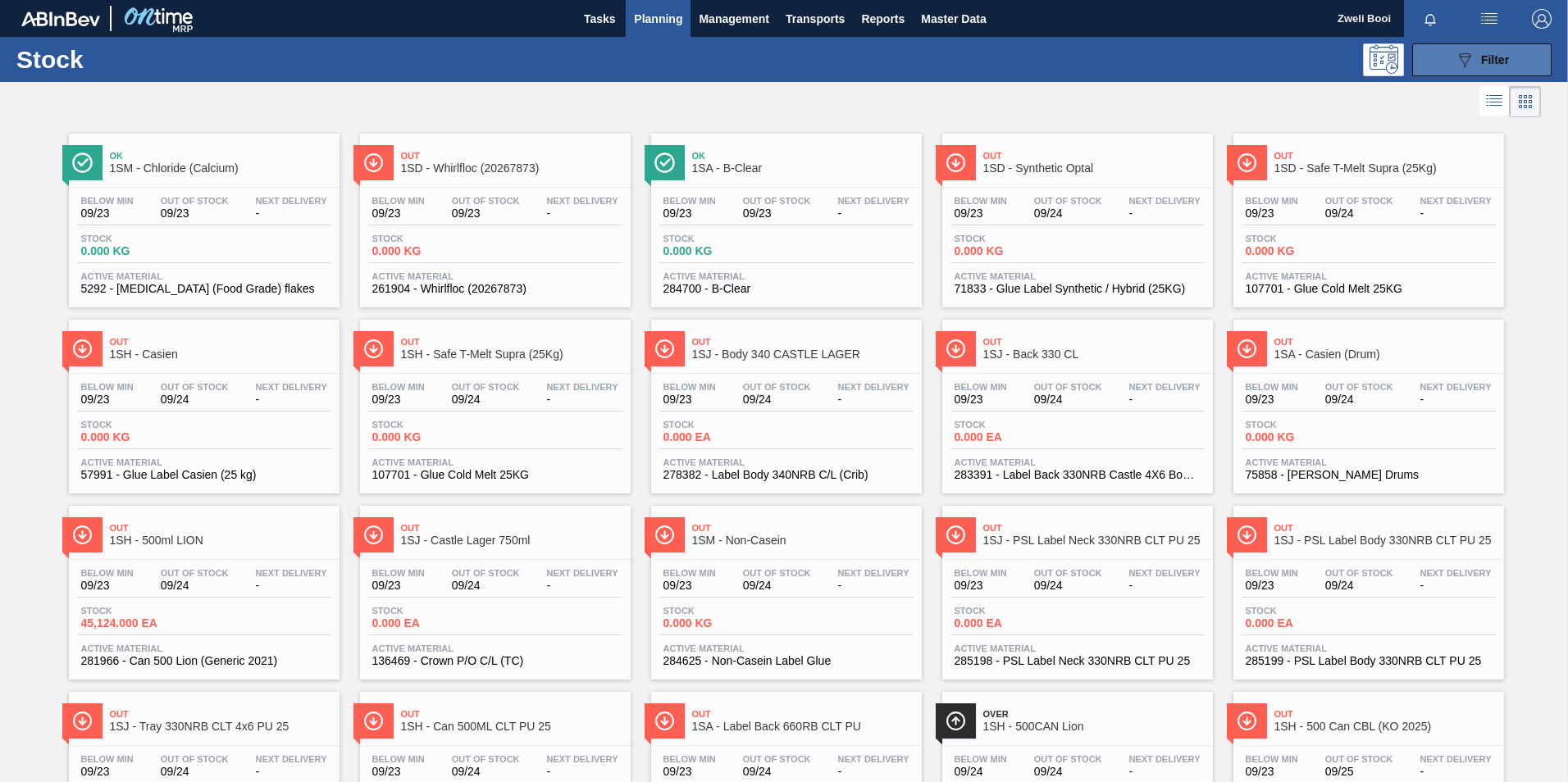
click at [1515, 50] on button "089F7B8B-B2A5-4AFE-B5C0-19BA573D28AC Filter" at bounding box center [1482, 60] width 139 height 33
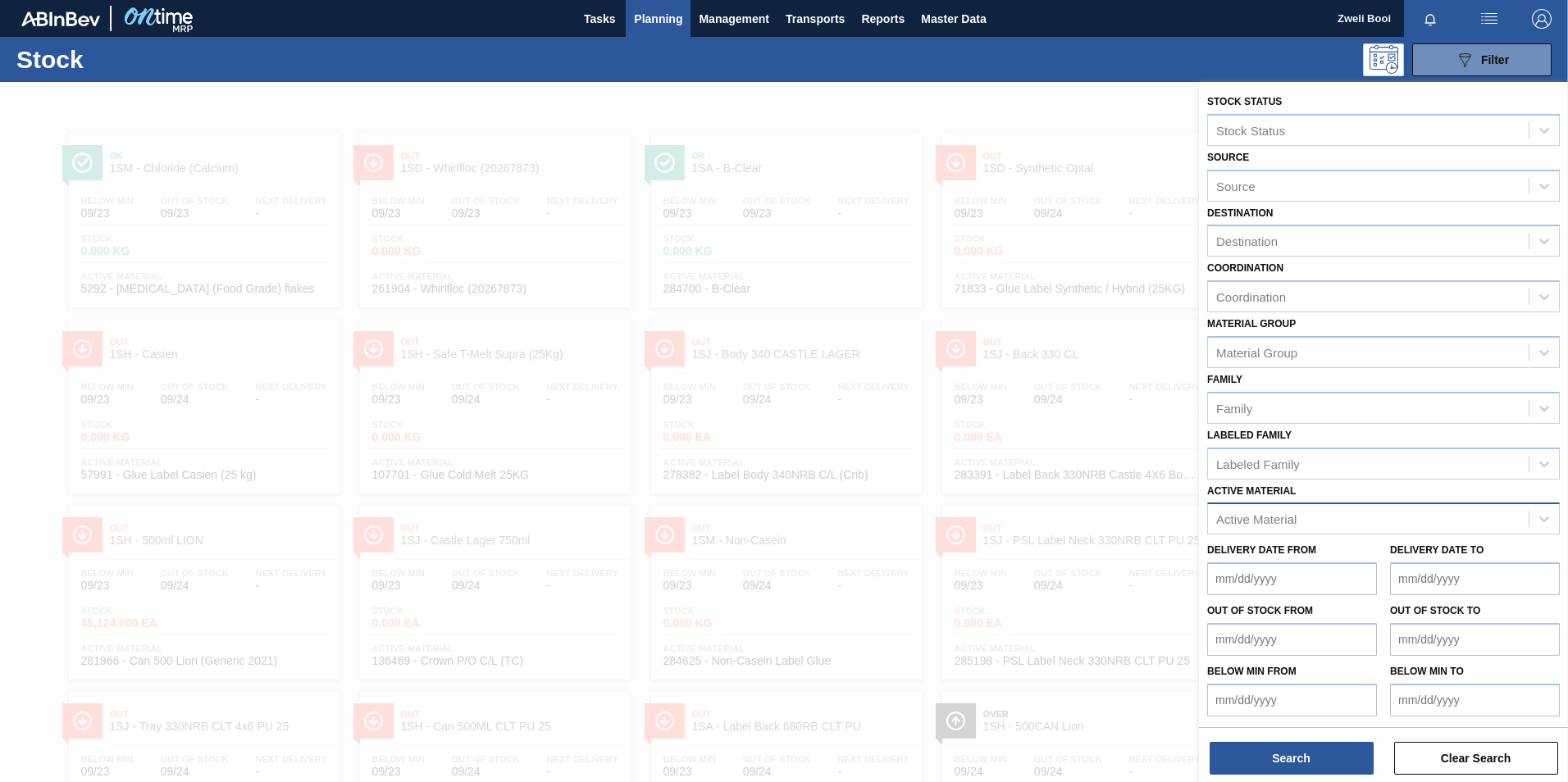
click at [1229, 534] on div "Active Material" at bounding box center [1383, 518] width 353 height 32
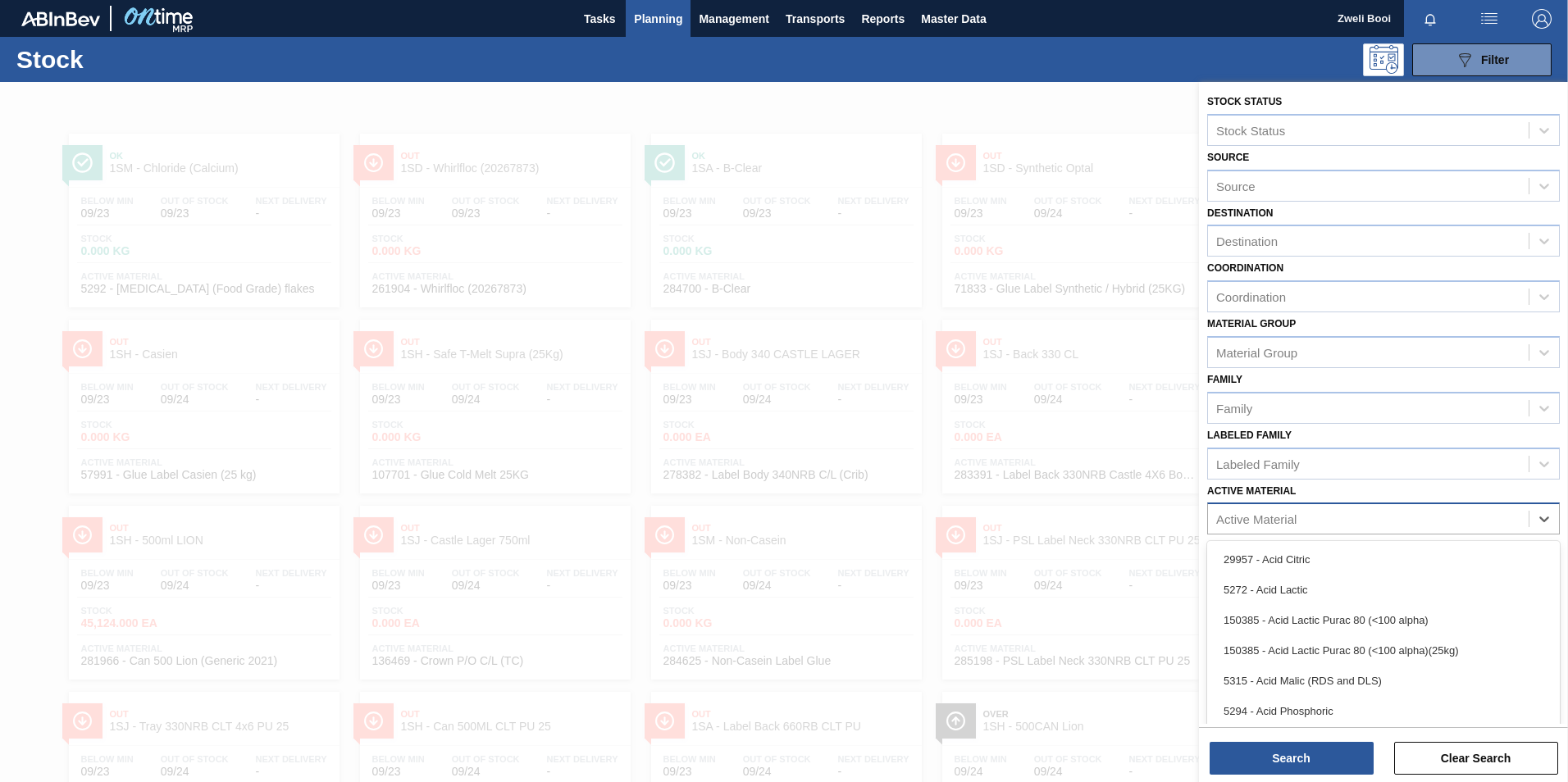
scroll to position [11, 0]
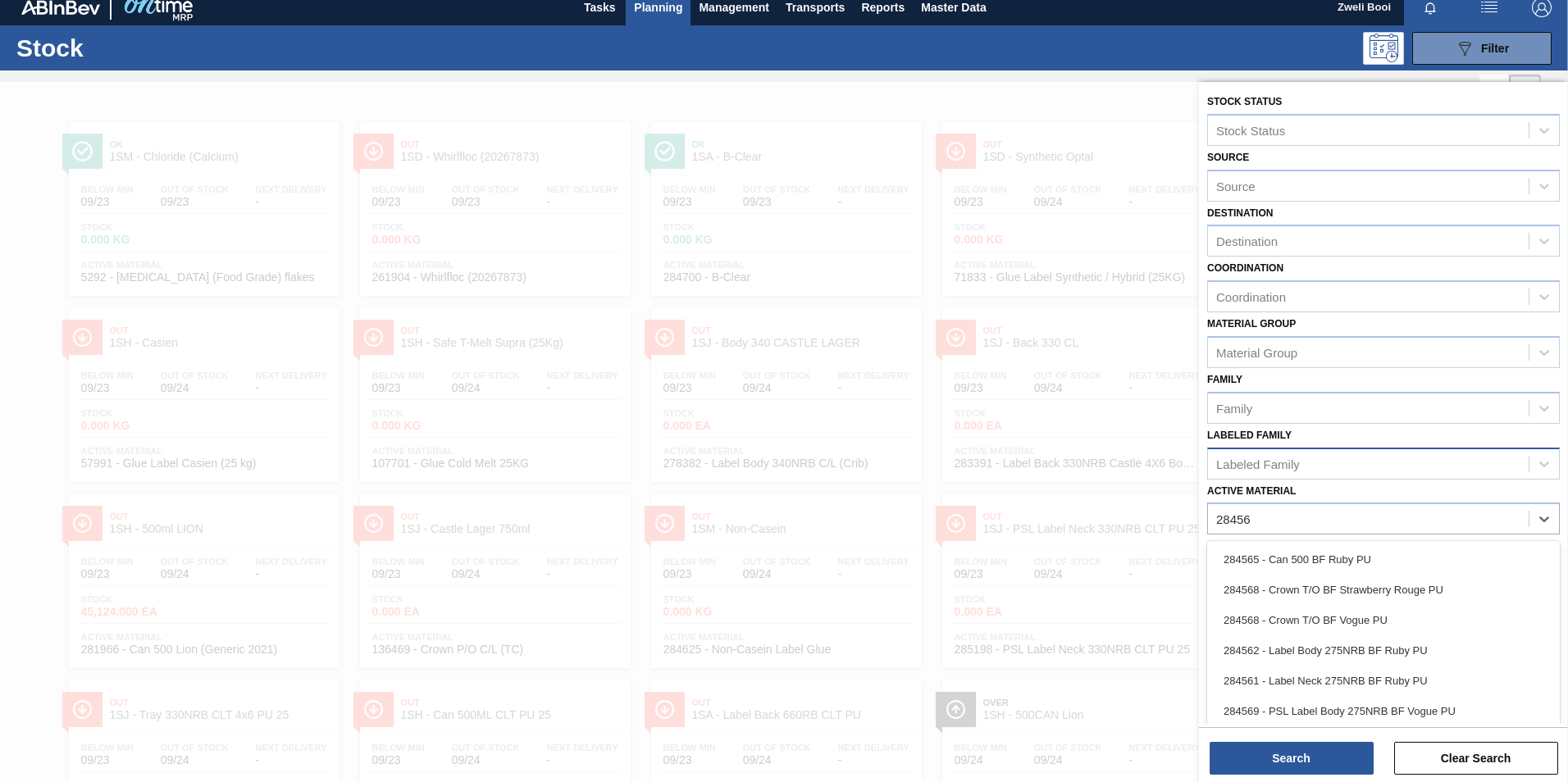
type Material "284562"
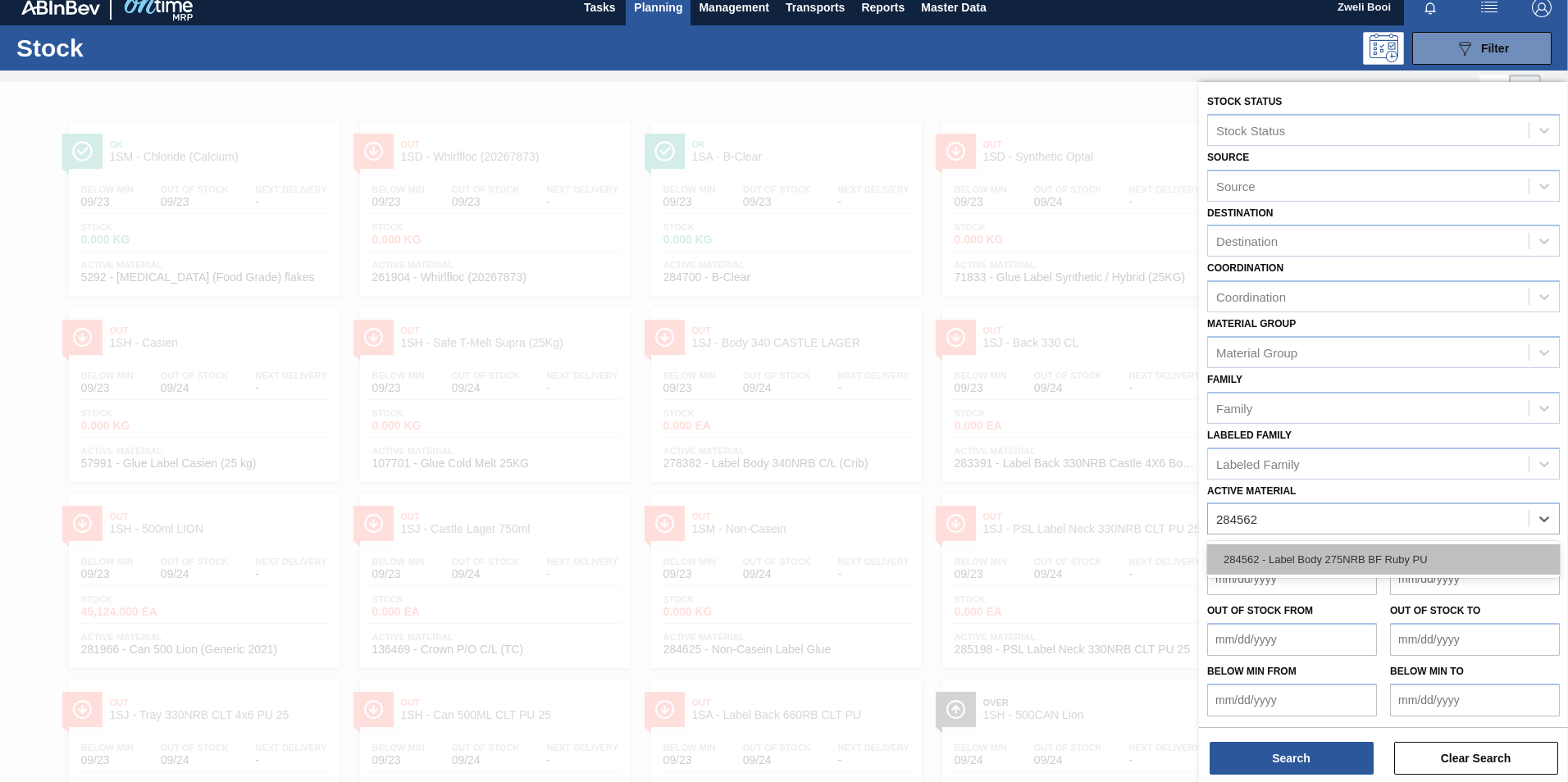
click at [1405, 556] on div "284562 - Label Body 275NRB BF Ruby PU" at bounding box center [1383, 559] width 353 height 30
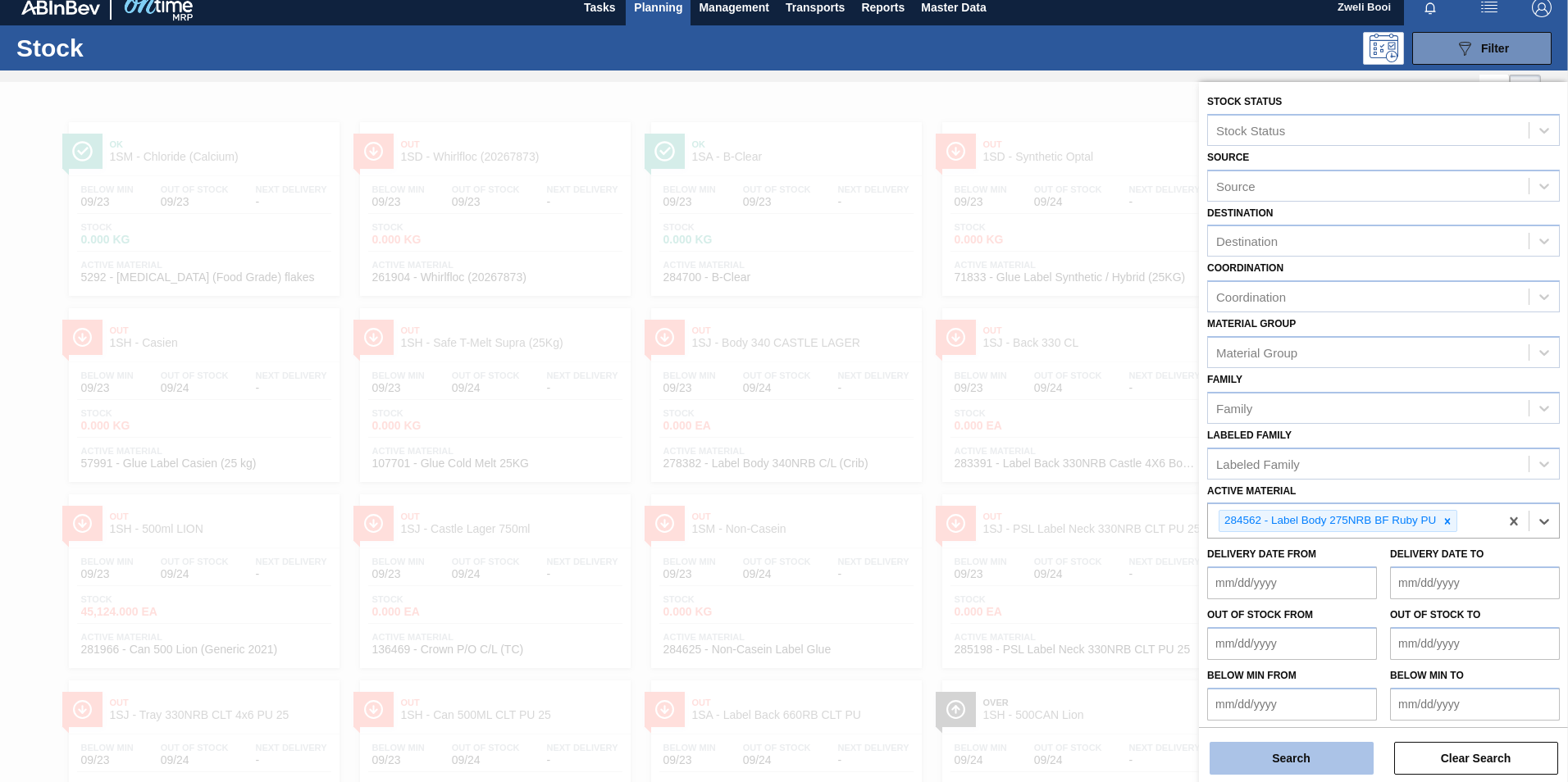
click at [1328, 755] on button "Search" at bounding box center [1291, 758] width 164 height 33
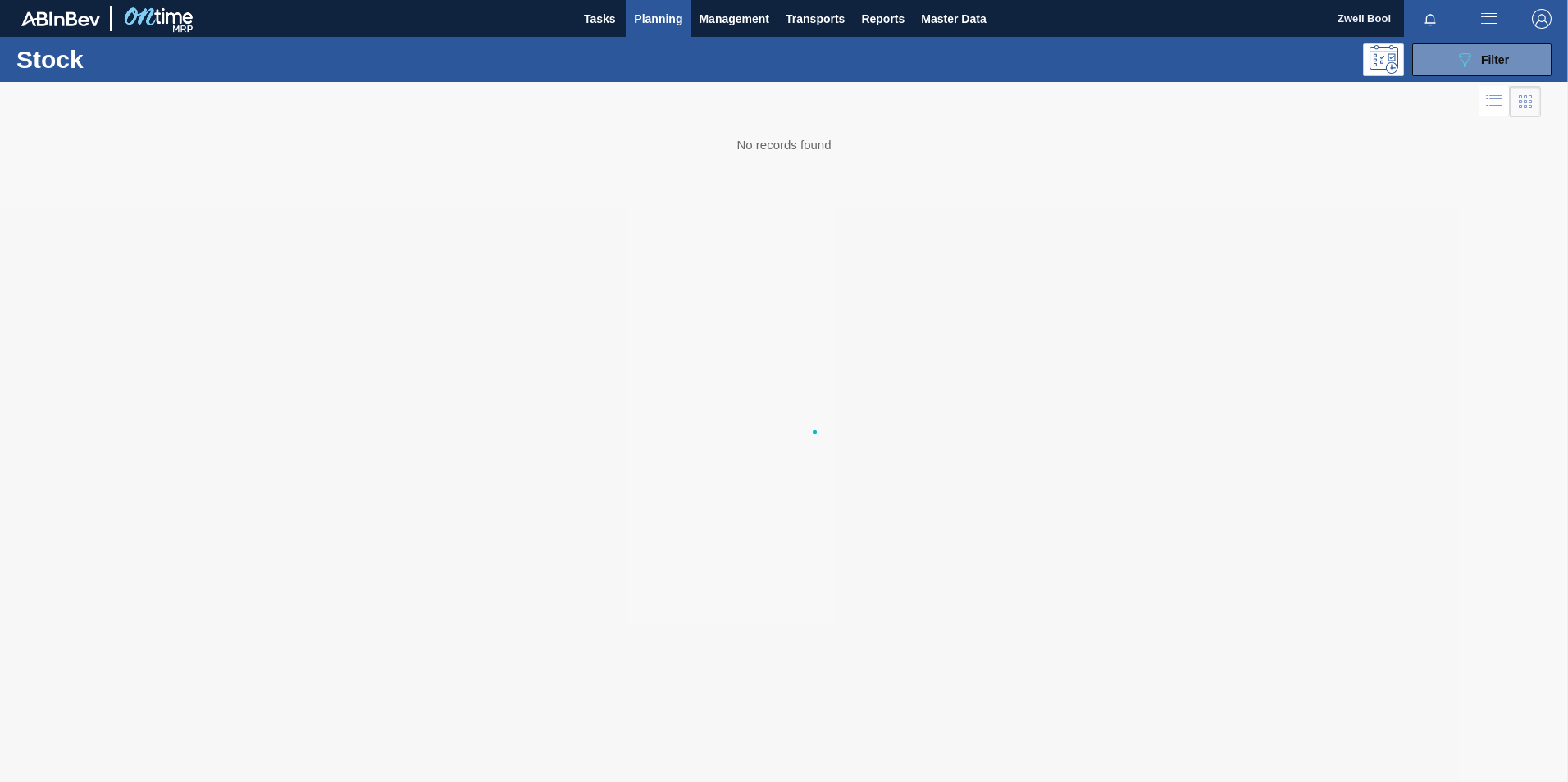
scroll to position [0, 0]
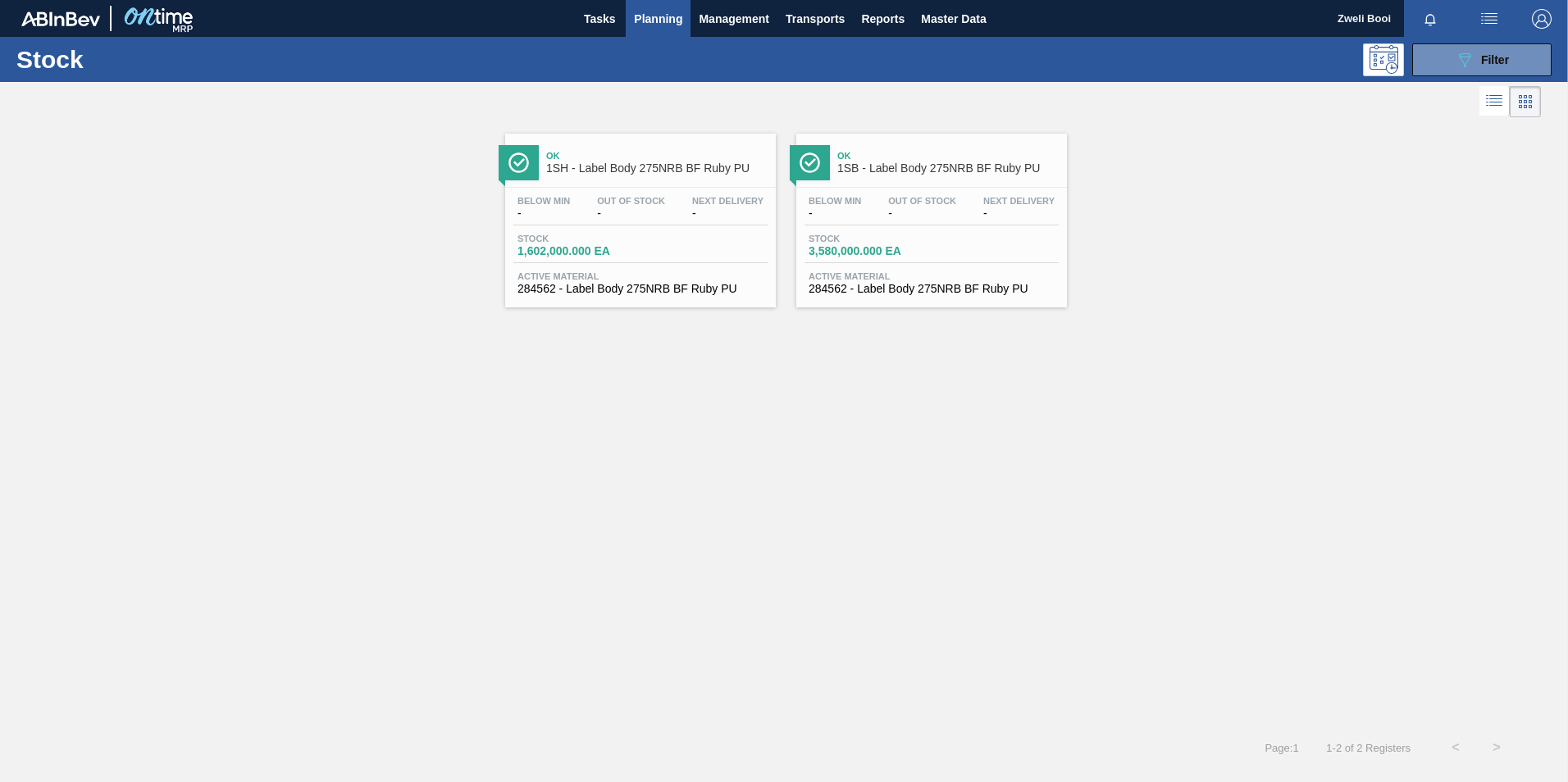
click at [866, 197] on div "Below Min - Out Of Stock - Next Delivery -" at bounding box center [931, 211] width 254 height 30
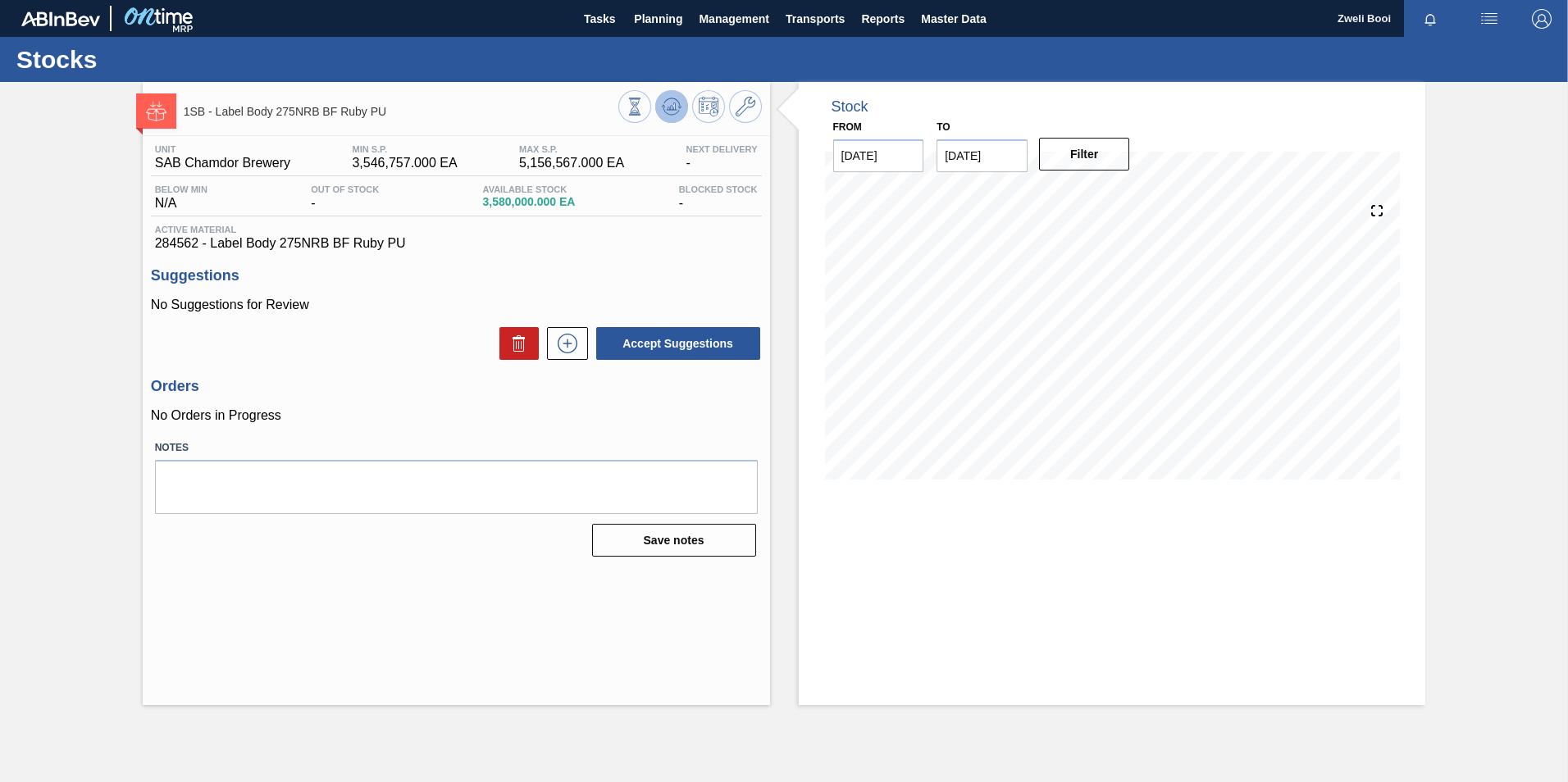
click at [672, 102] on icon at bounding box center [672, 106] width 20 height 20
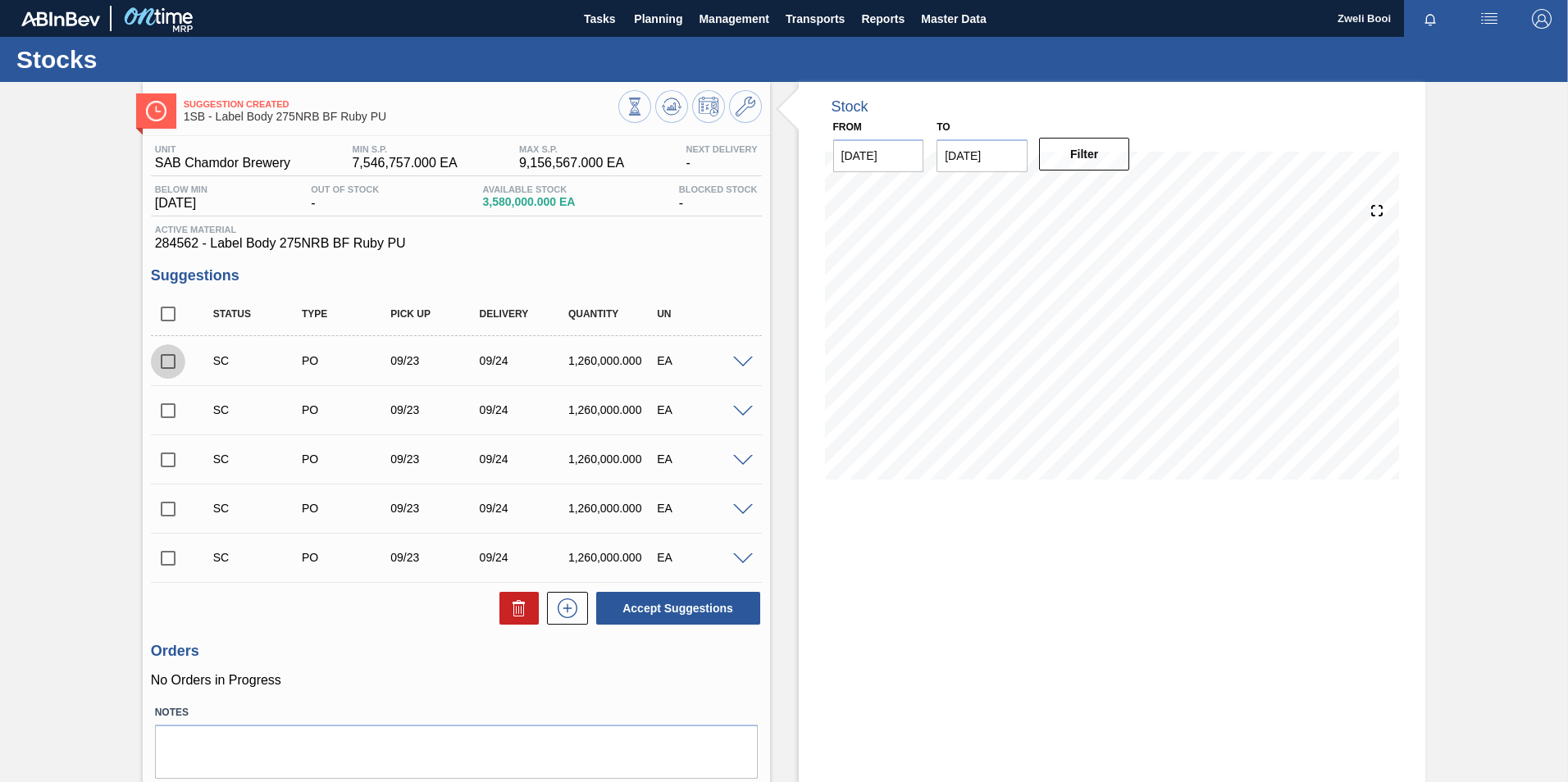
click at [166, 366] on input "checkbox" at bounding box center [168, 361] width 35 height 35
click at [691, 617] on button "Accept Suggestions" at bounding box center [678, 609] width 164 height 33
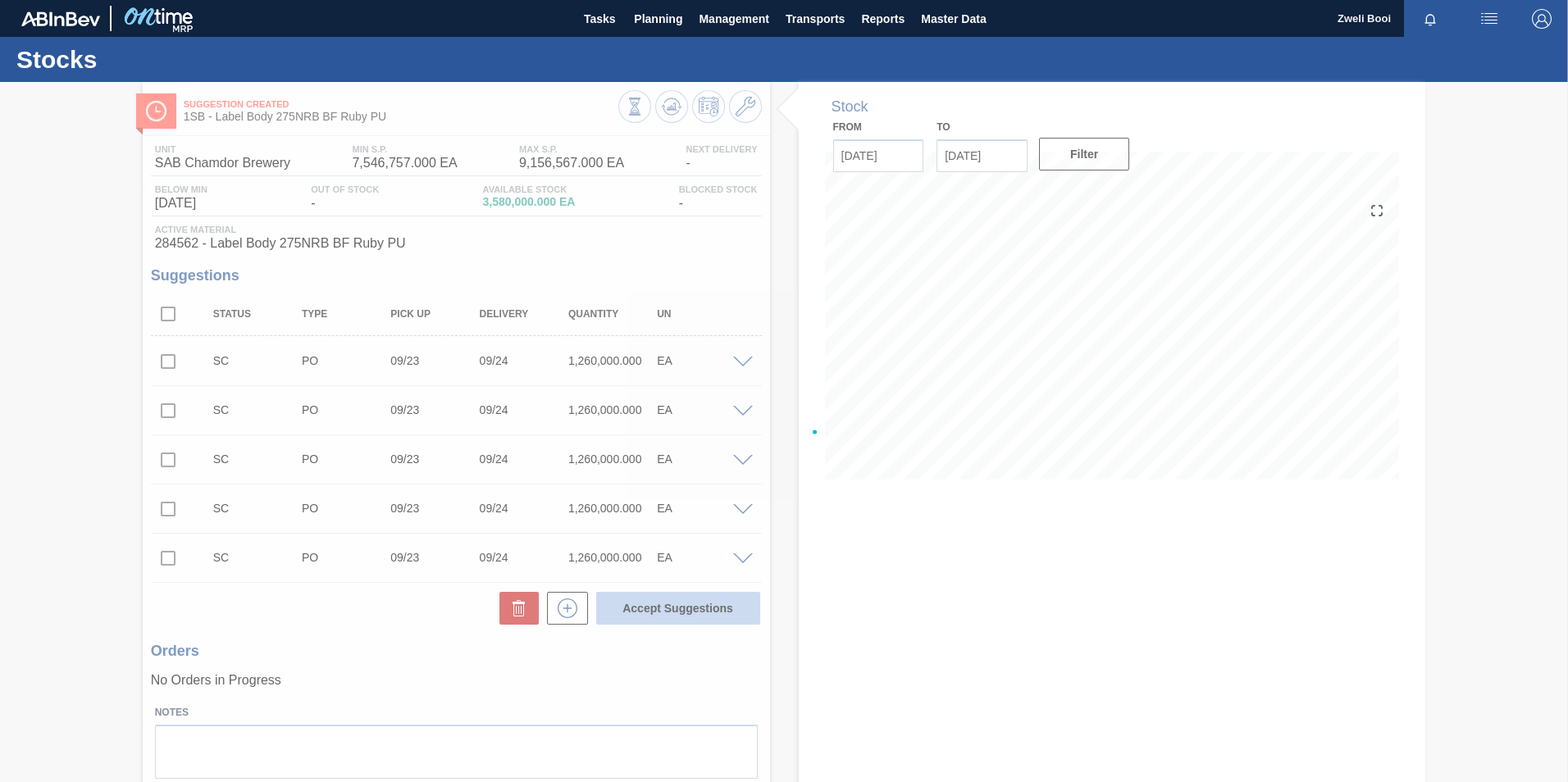
checkbox input "false"
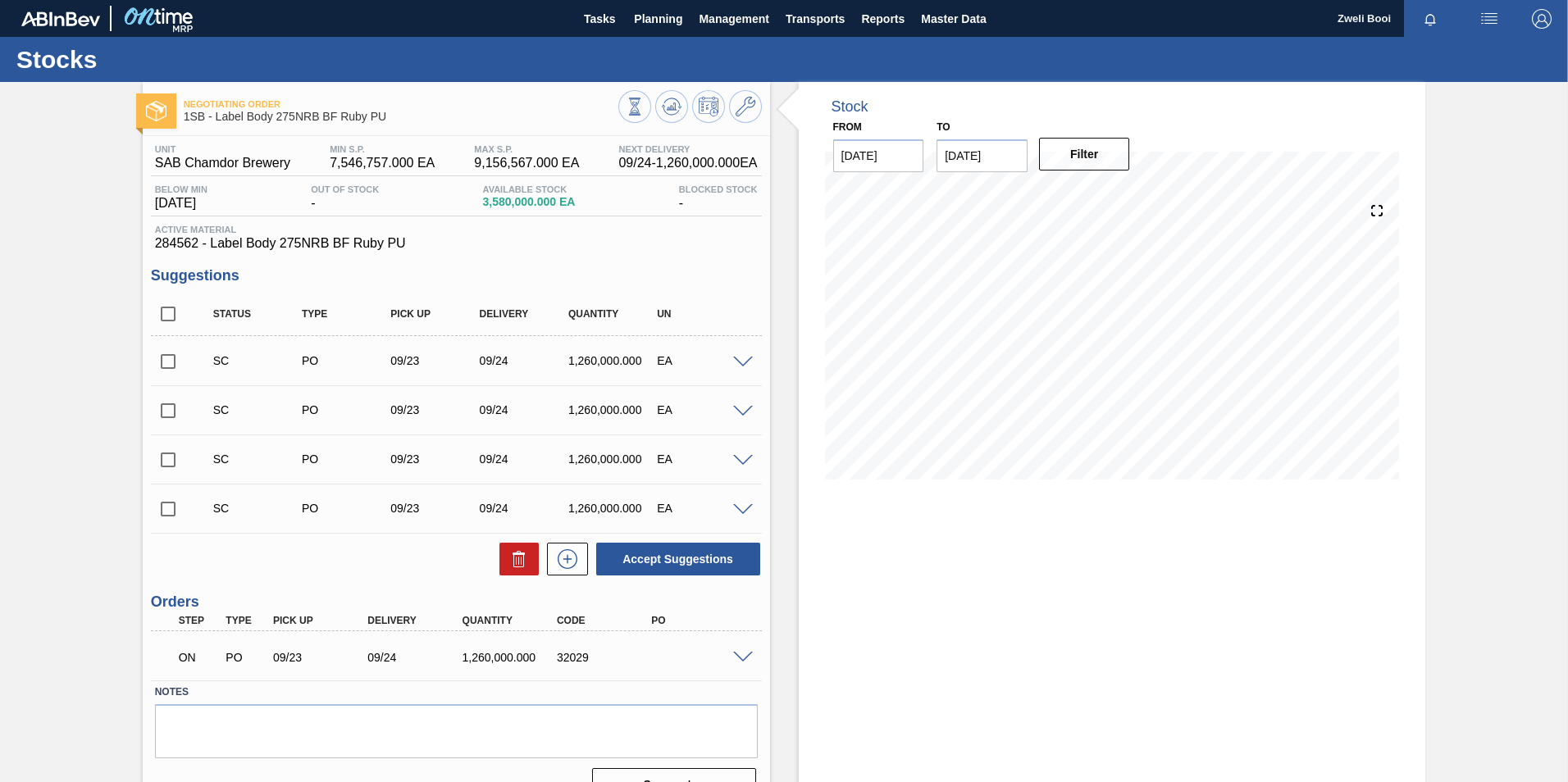
click at [738, 655] on span at bounding box center [742, 657] width 20 height 12
